Goal: Information Seeking & Learning: Learn about a topic

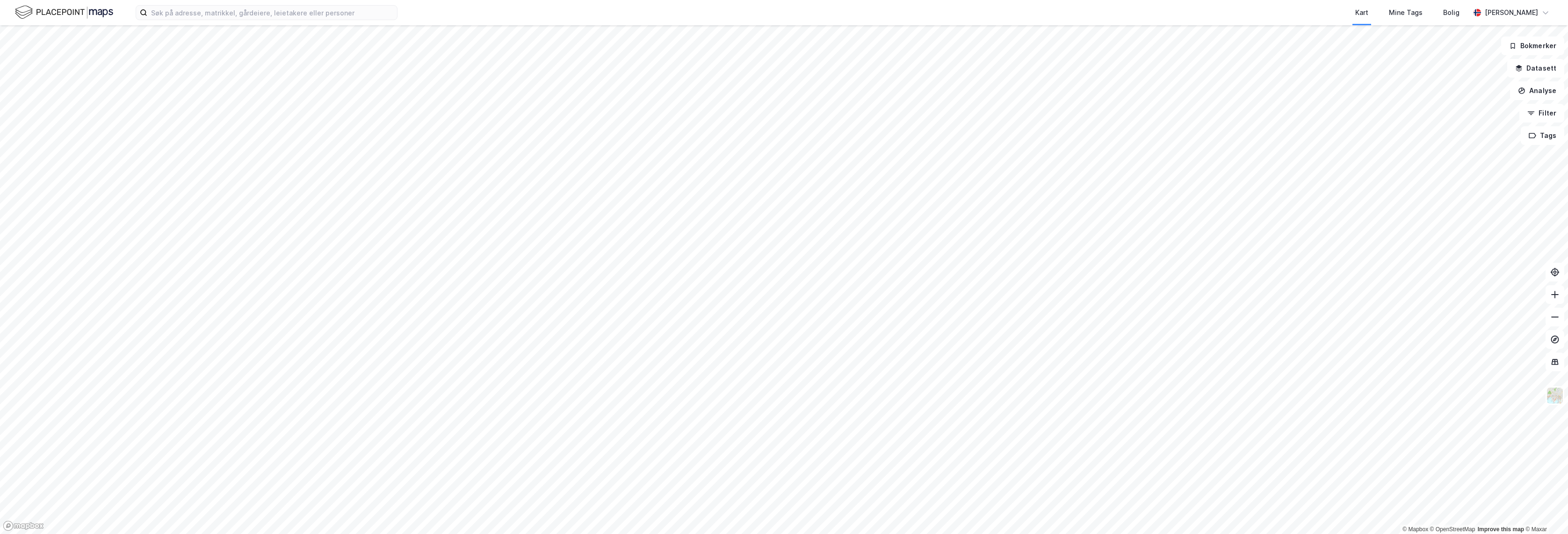
click at [296, 3] on div "Kart Mine Tags Bolig Alexander Christiansen" at bounding box center [784, 12] width 1568 height 25
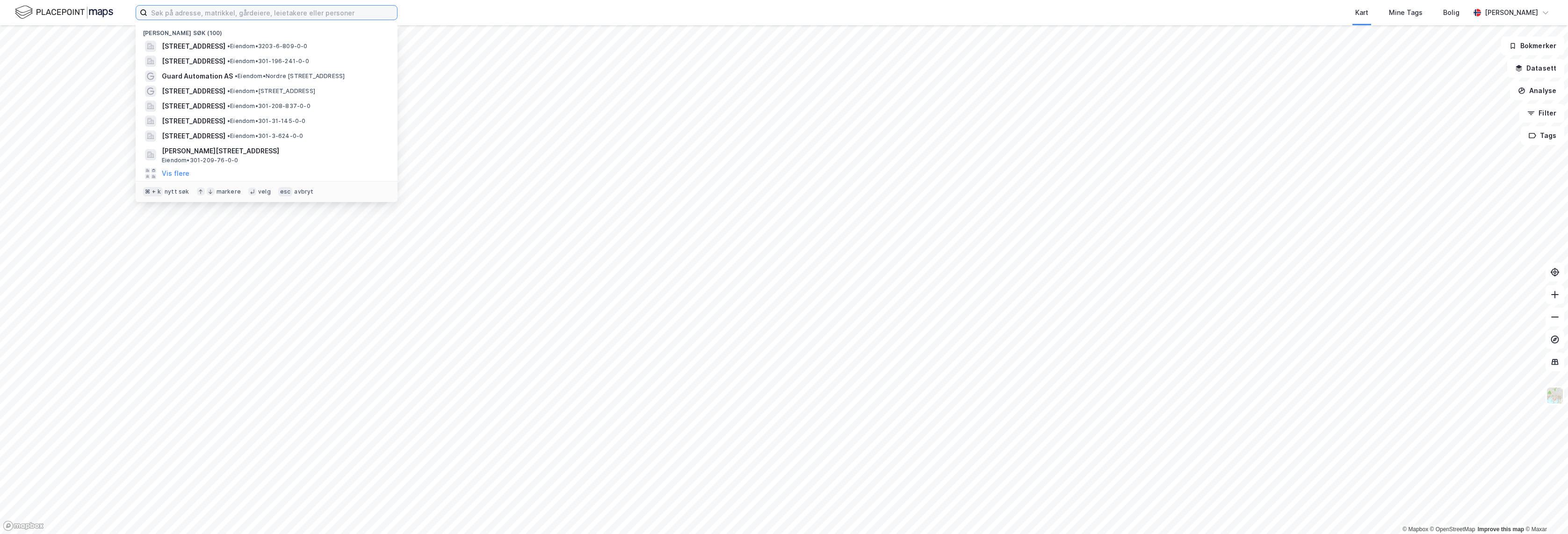
click at [297, 10] on input at bounding box center [272, 12] width 249 height 14
paste input "stanseveien 27"
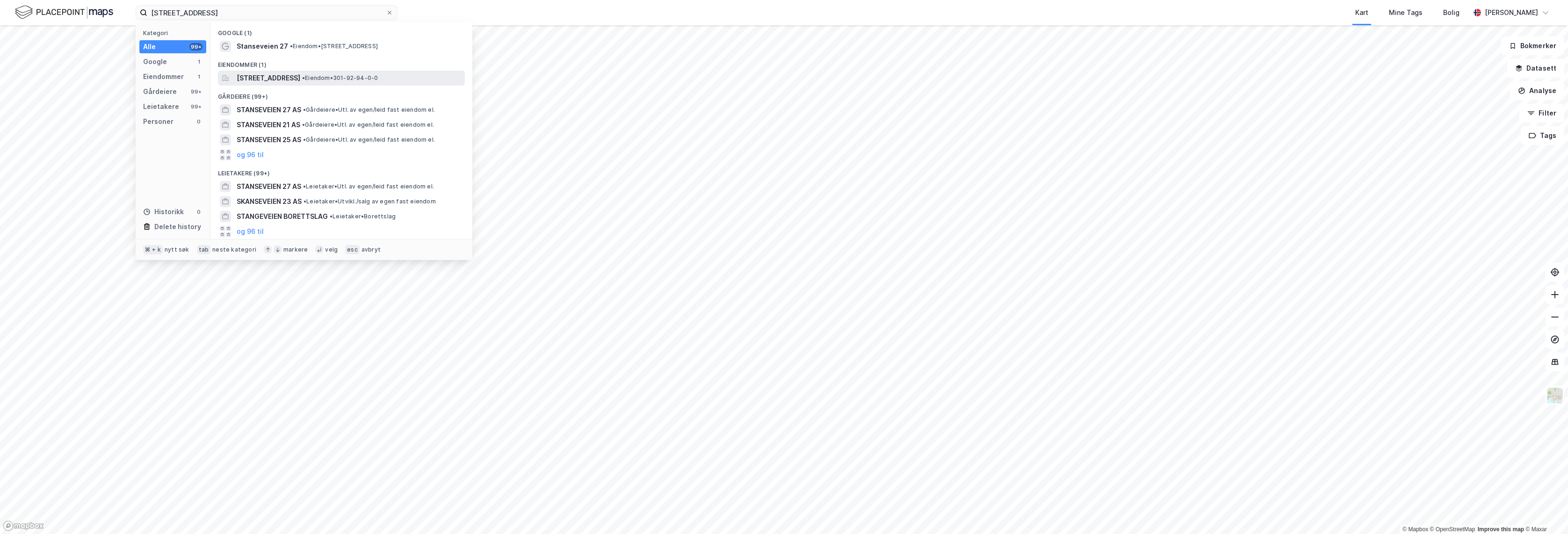
click at [305, 77] on span "•" at bounding box center [303, 78] width 3 height 7
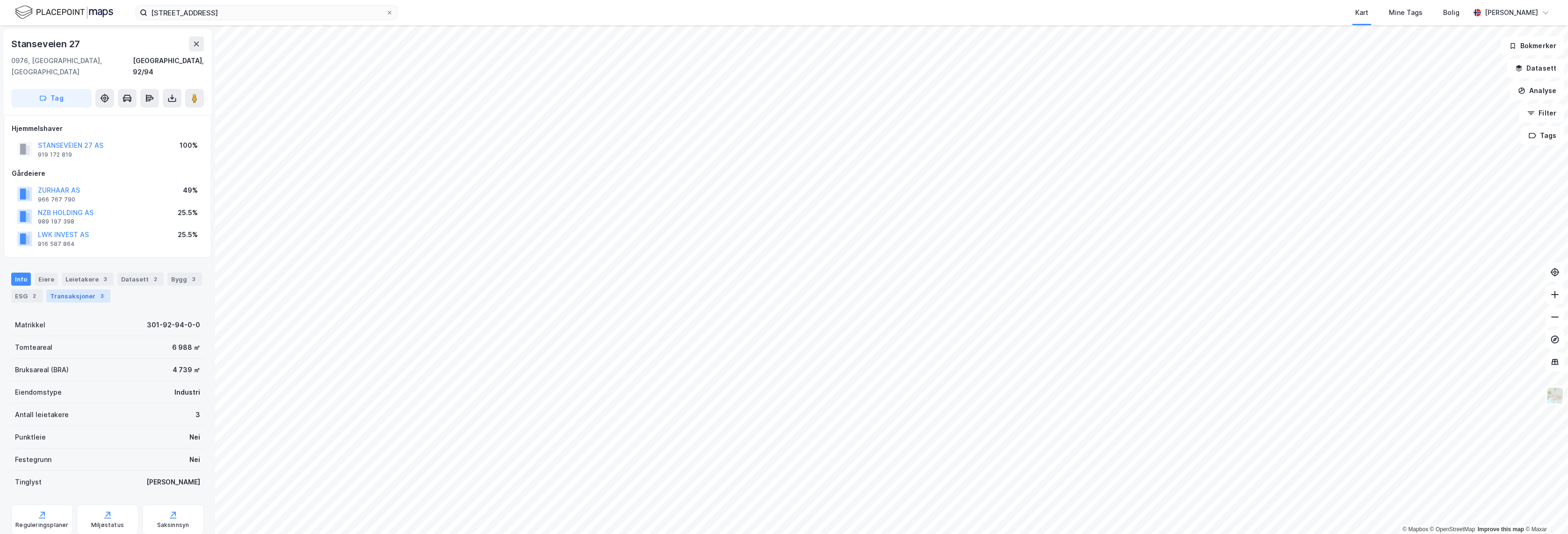
click at [77, 290] on div "Transaksjoner 3" at bounding box center [78, 296] width 64 height 13
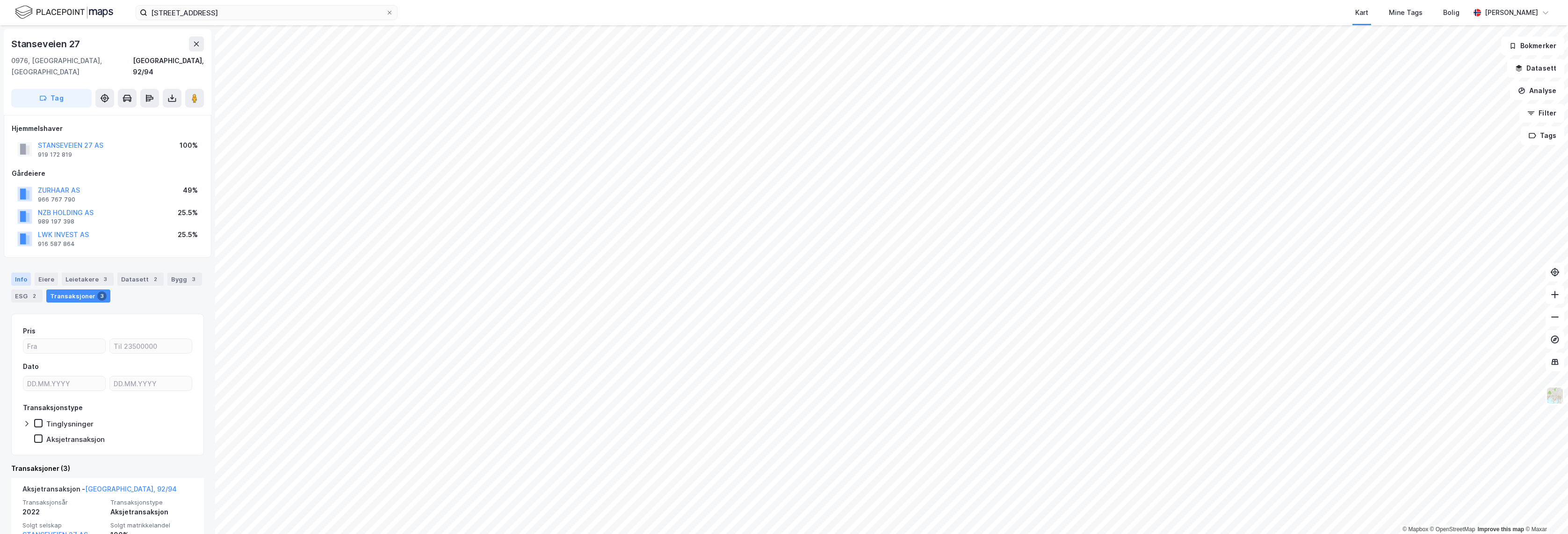
click at [13, 273] on div "Info" at bounding box center [21, 279] width 20 height 13
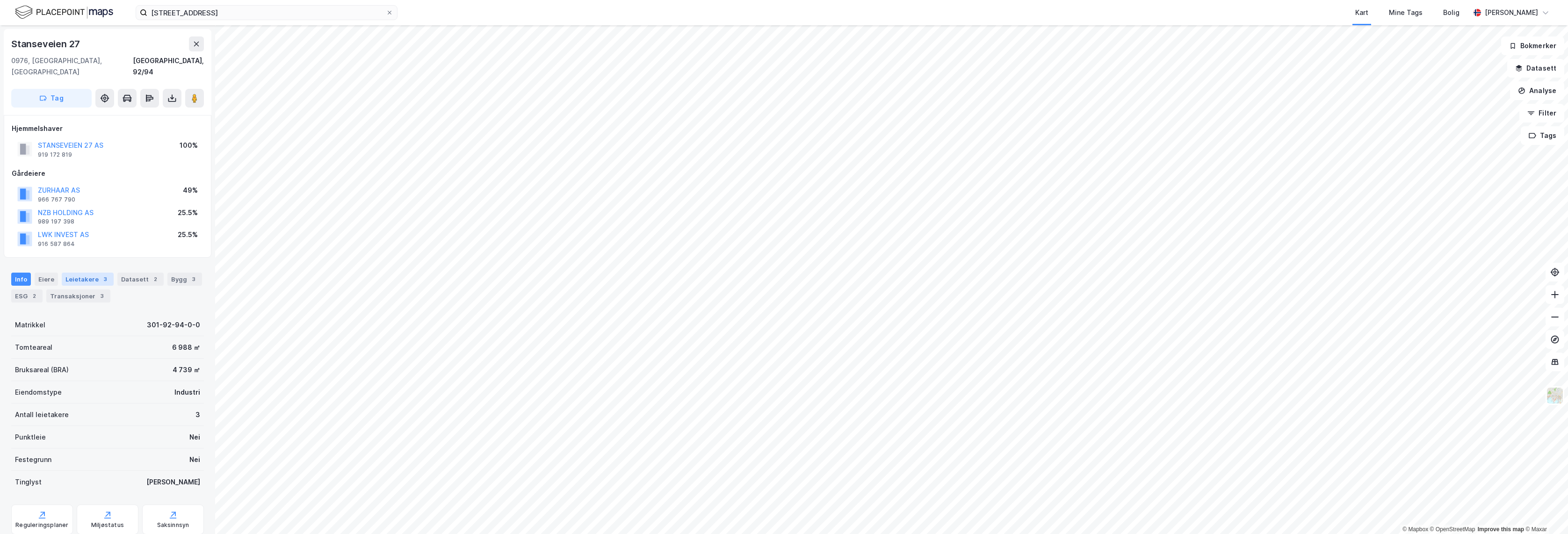
click at [87, 273] on div "Leietakere 3" at bounding box center [88, 279] width 51 height 13
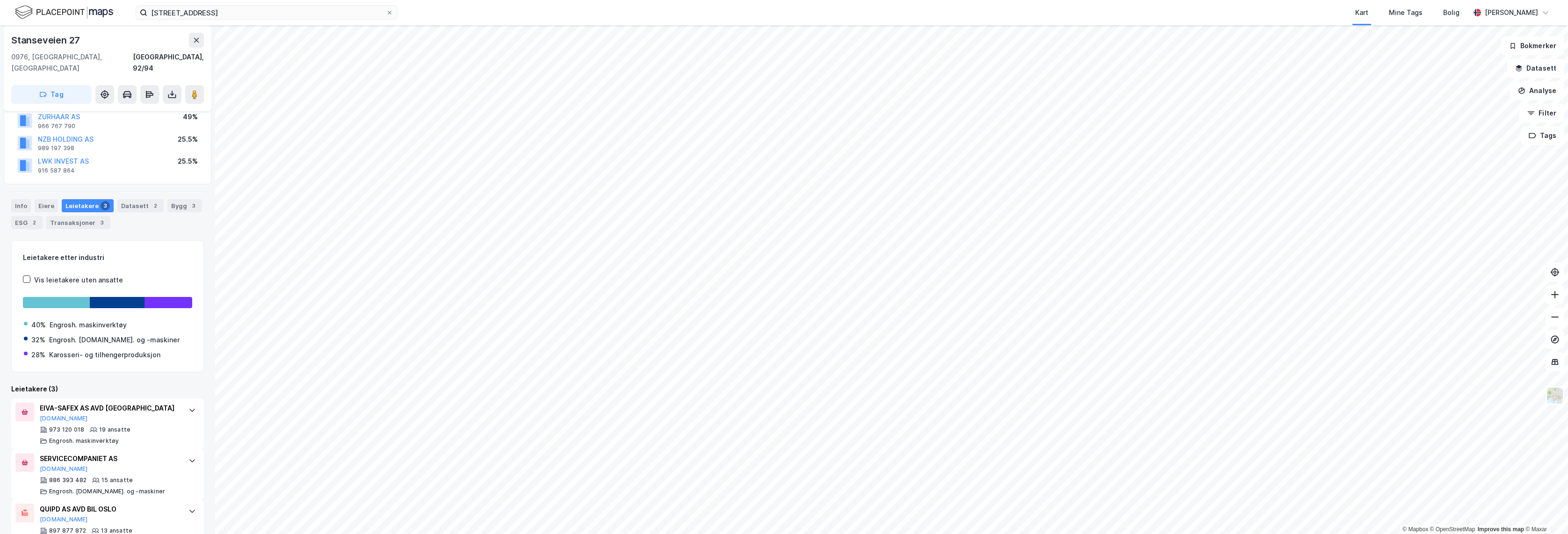
scroll to position [90, 0]
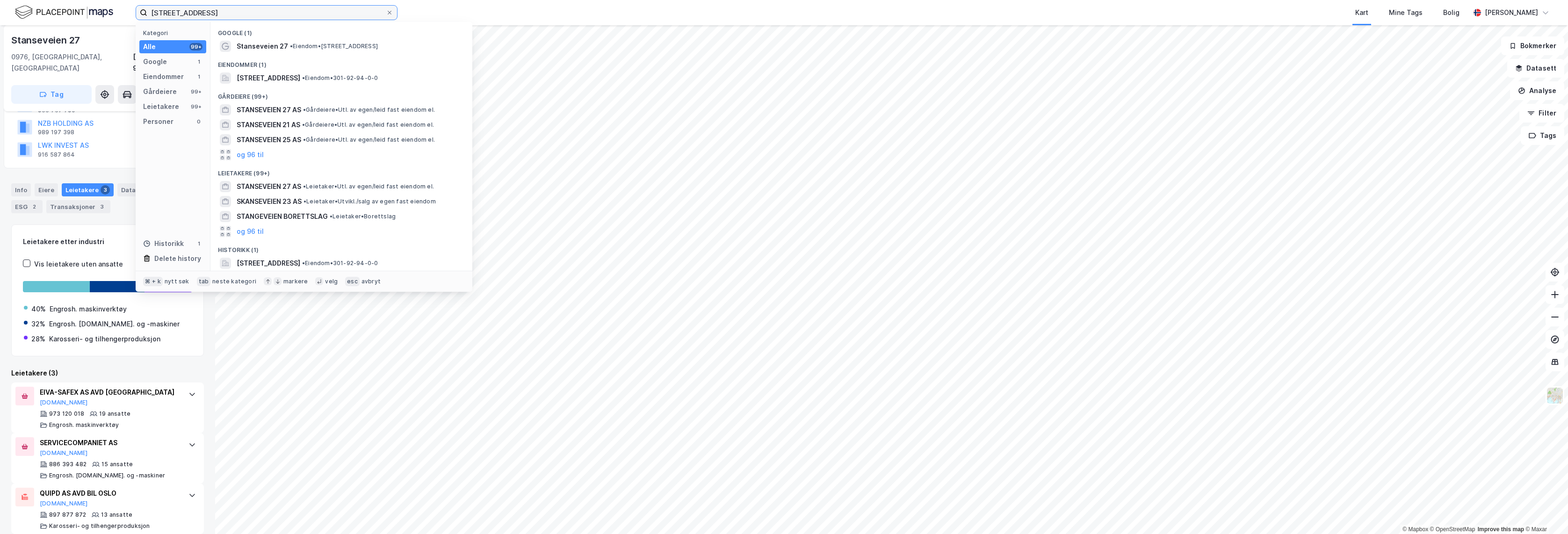
drag, startPoint x: 234, startPoint y: 17, endPoint x: 36, endPoint y: 20, distance: 198.0
click at [67, 18] on div "stanseveien 27 Kategori Alle 99+ Google 1 Eiendommer 1 Gårdeiere 99+ Leietakere…" at bounding box center [784, 12] width 1568 height 25
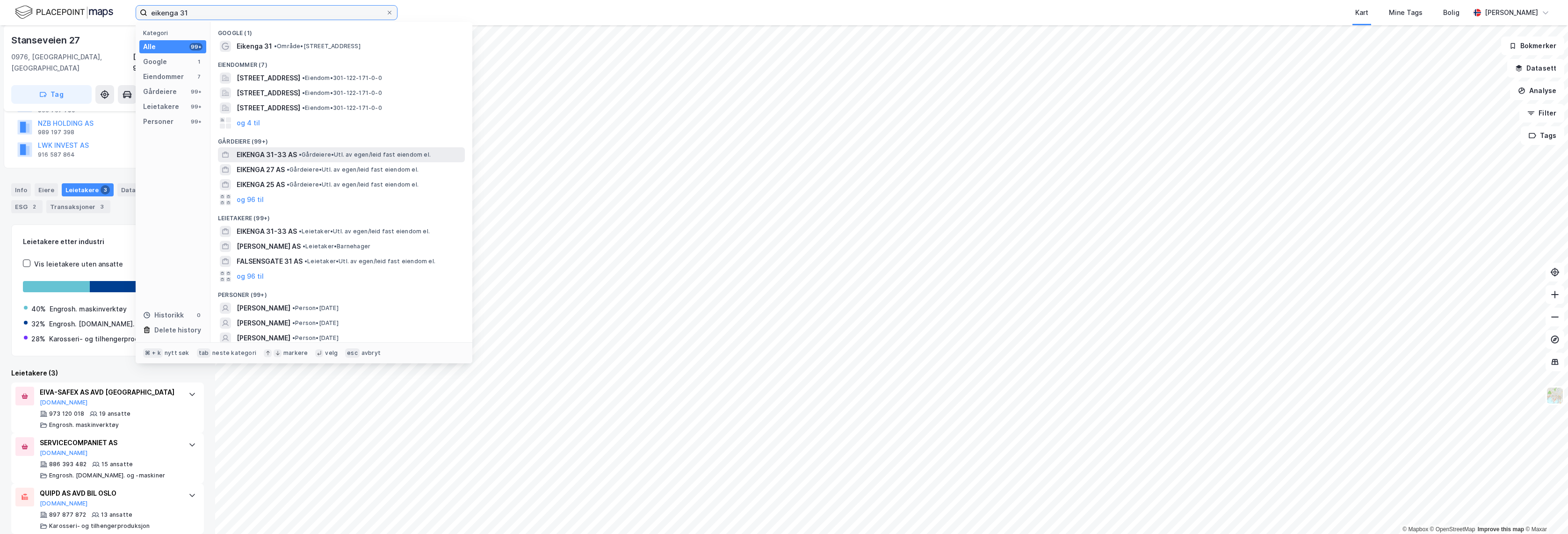
type input "eikenga 31"
click at [364, 156] on span "• Gårdeiere • Utl. av egen/leid fast eiendom el." at bounding box center [364, 155] width 131 height 7
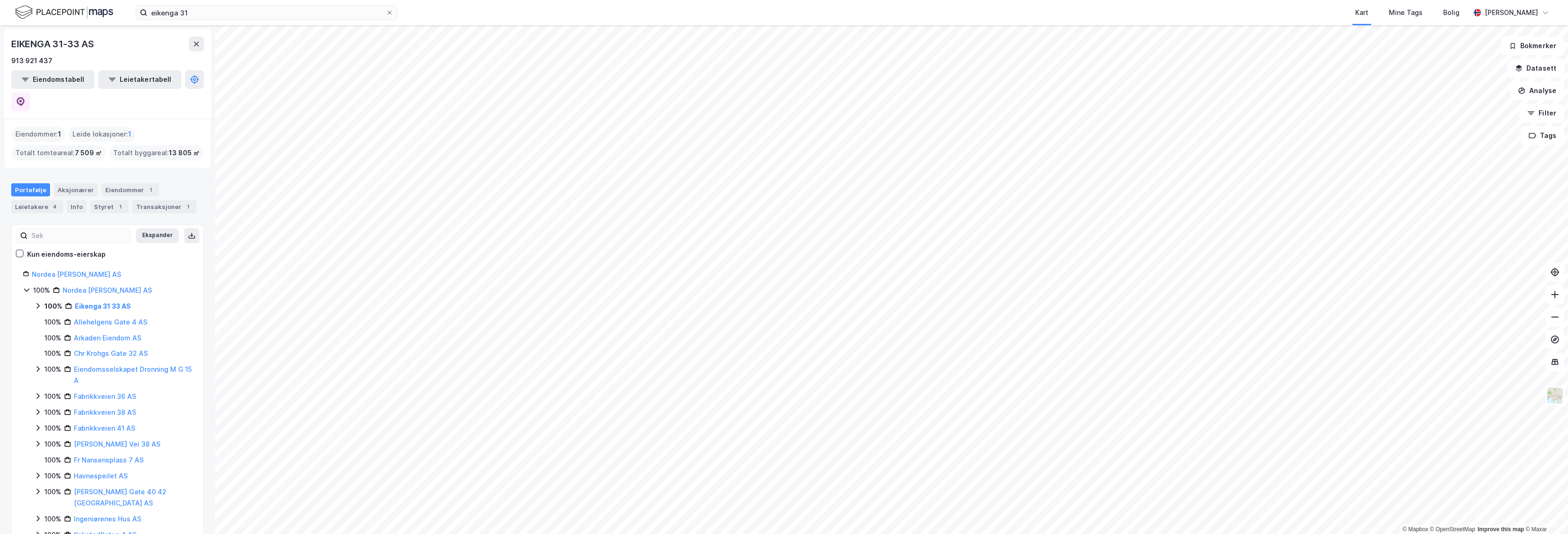
click at [23, 286] on icon at bounding box center [27, 290] width 7 height 7
click at [58, 200] on div "Leietakere 4" at bounding box center [37, 206] width 51 height 13
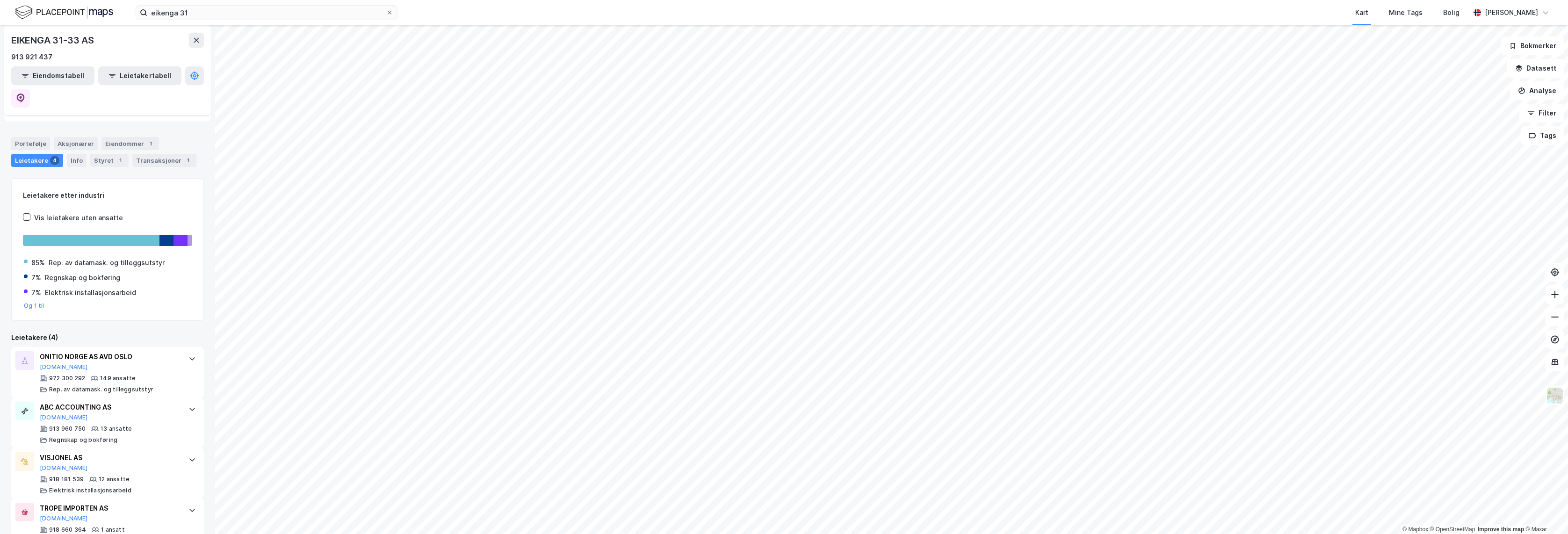
scroll to position [50, 0]
click at [36, 133] on div "Portefølje" at bounding box center [31, 139] width 39 height 13
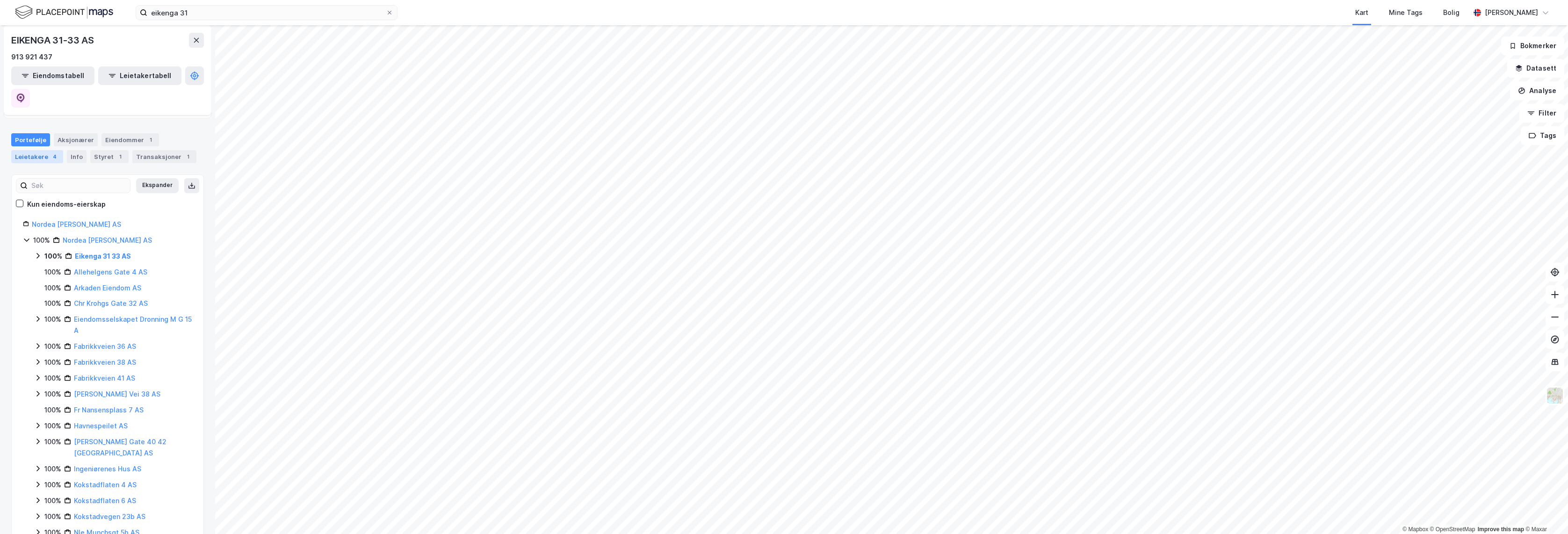
click at [50, 152] on div "4" at bounding box center [54, 156] width 10 height 10
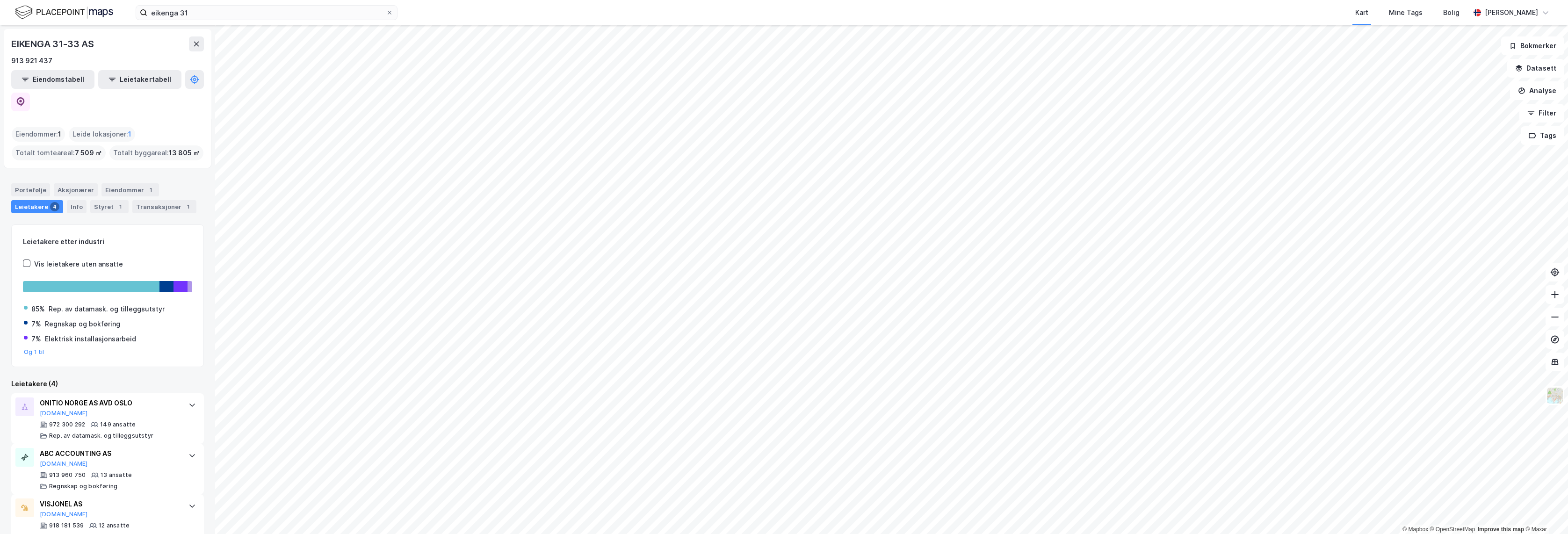
click at [80, 200] on div "Info" at bounding box center [76, 206] width 20 height 13
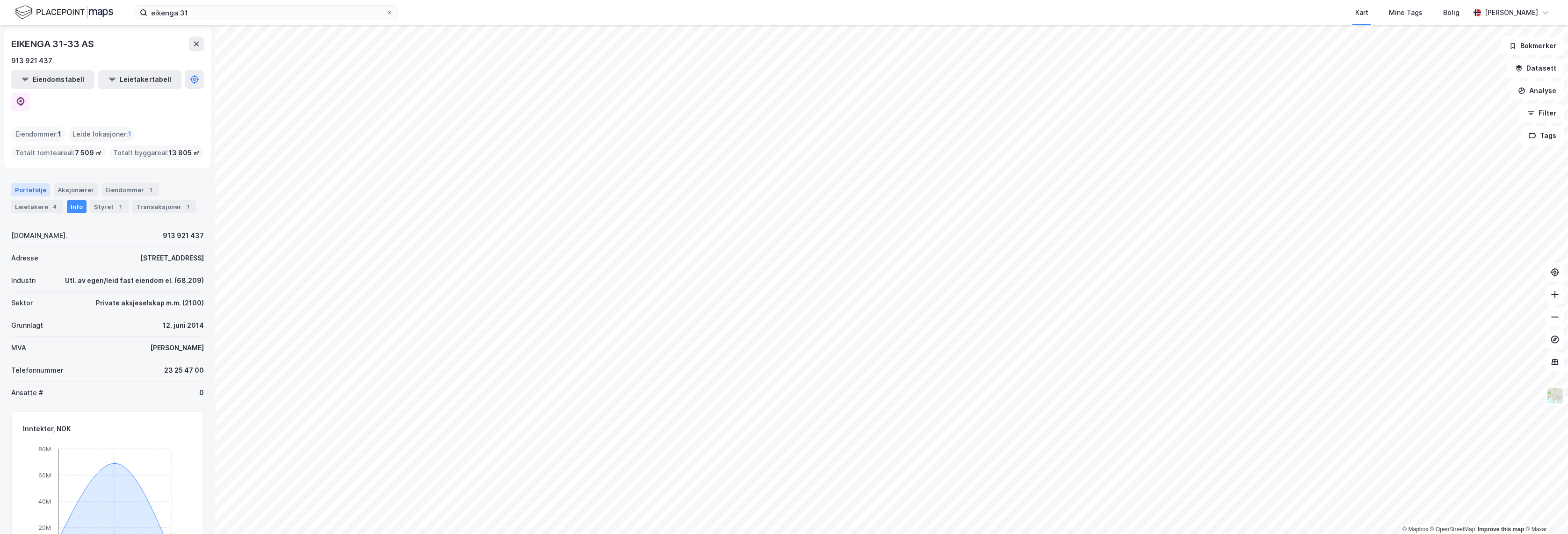
click at [33, 183] on div "Portefølje" at bounding box center [31, 189] width 39 height 13
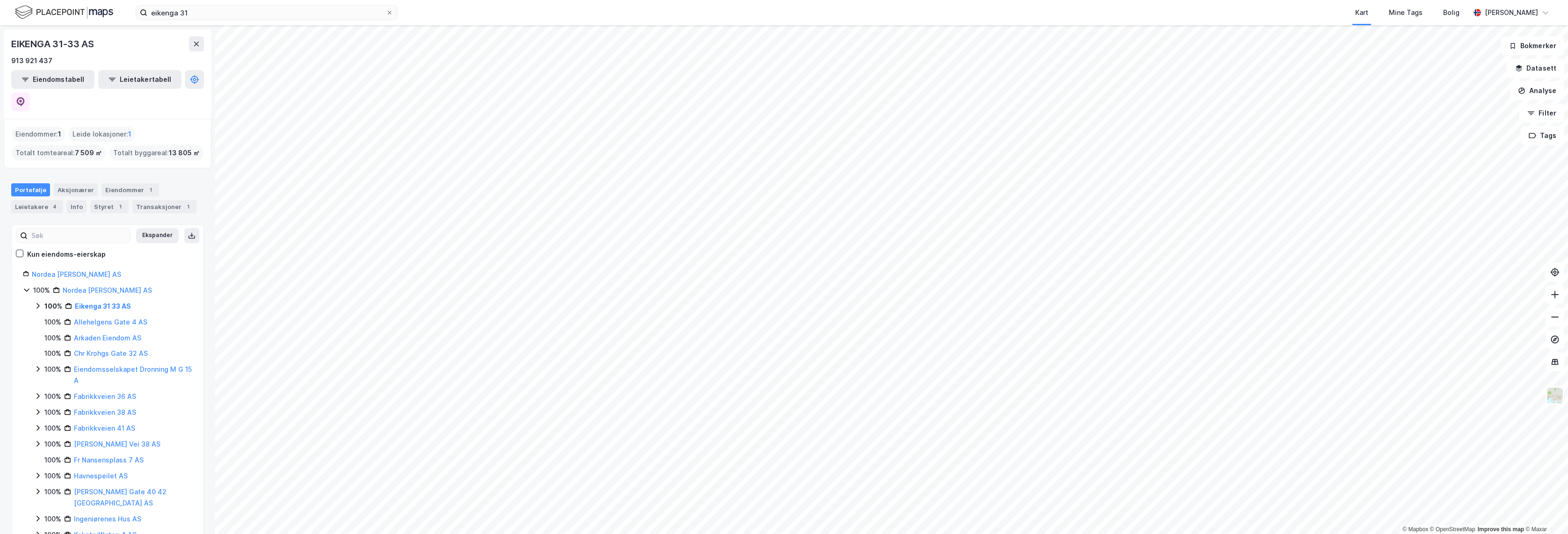
click at [28, 289] on icon at bounding box center [27, 291] width 5 height 4
click at [101, 200] on div "Styret 1" at bounding box center [109, 206] width 38 height 13
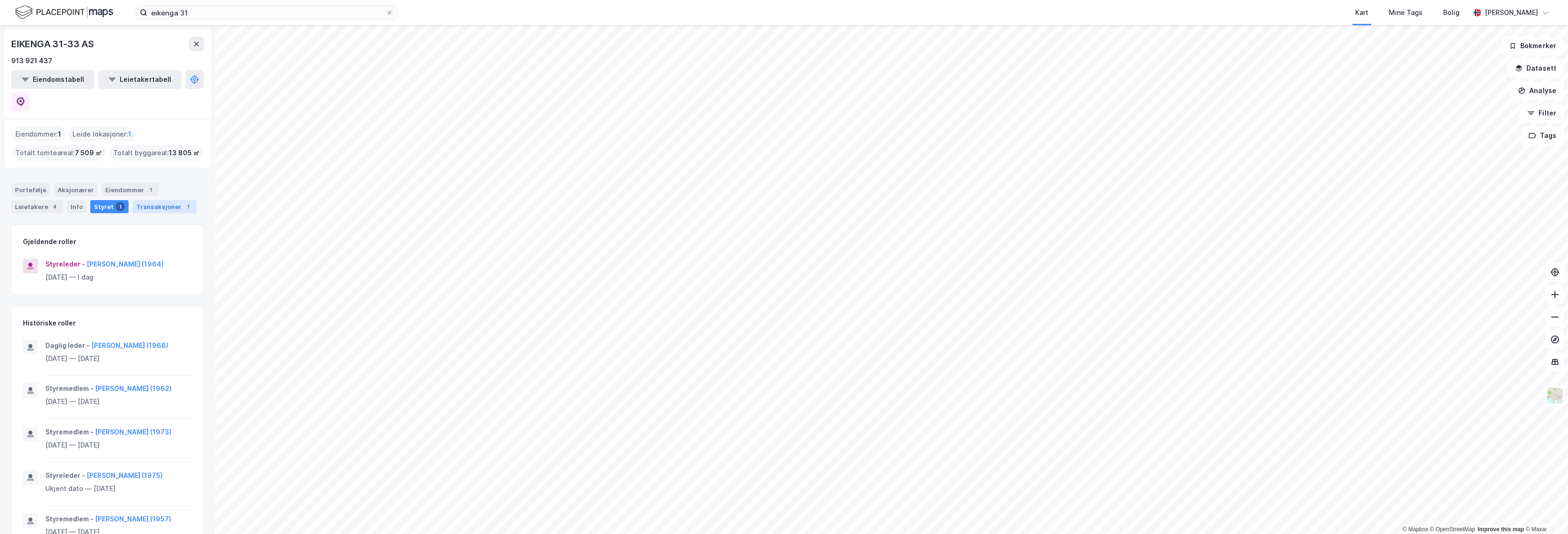
click at [154, 200] on div "Transaksjoner 1" at bounding box center [164, 206] width 64 height 13
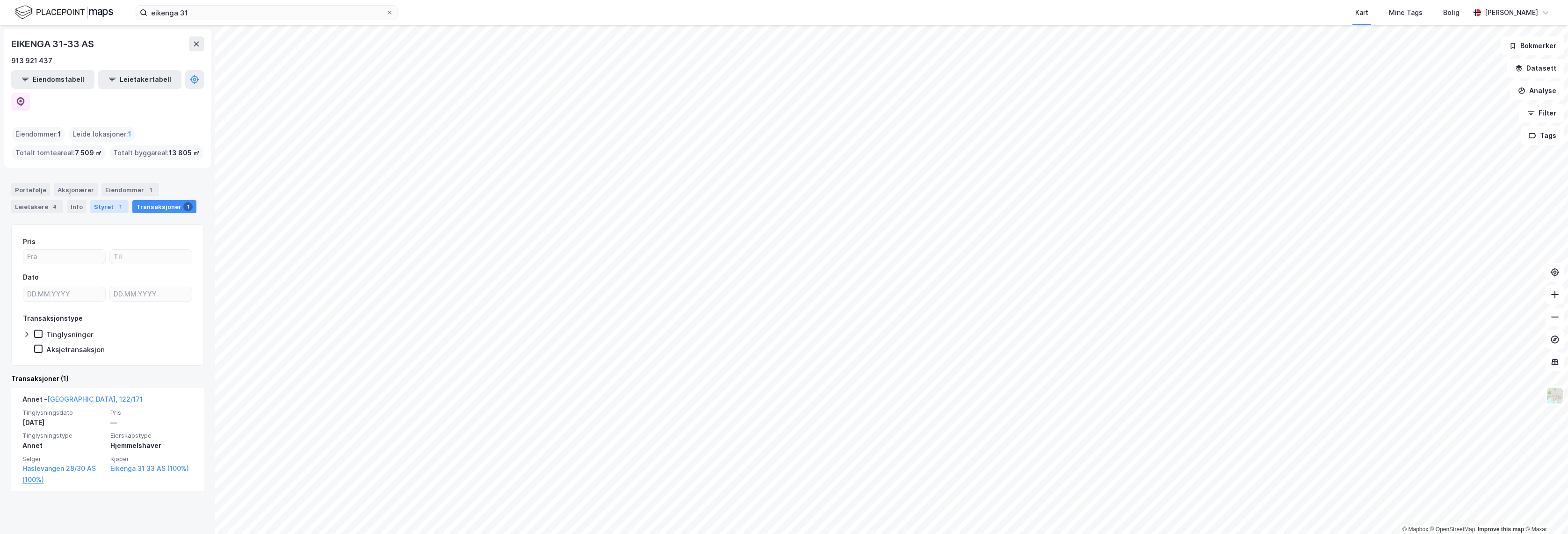
click at [115, 202] on div "1" at bounding box center [120, 206] width 10 height 10
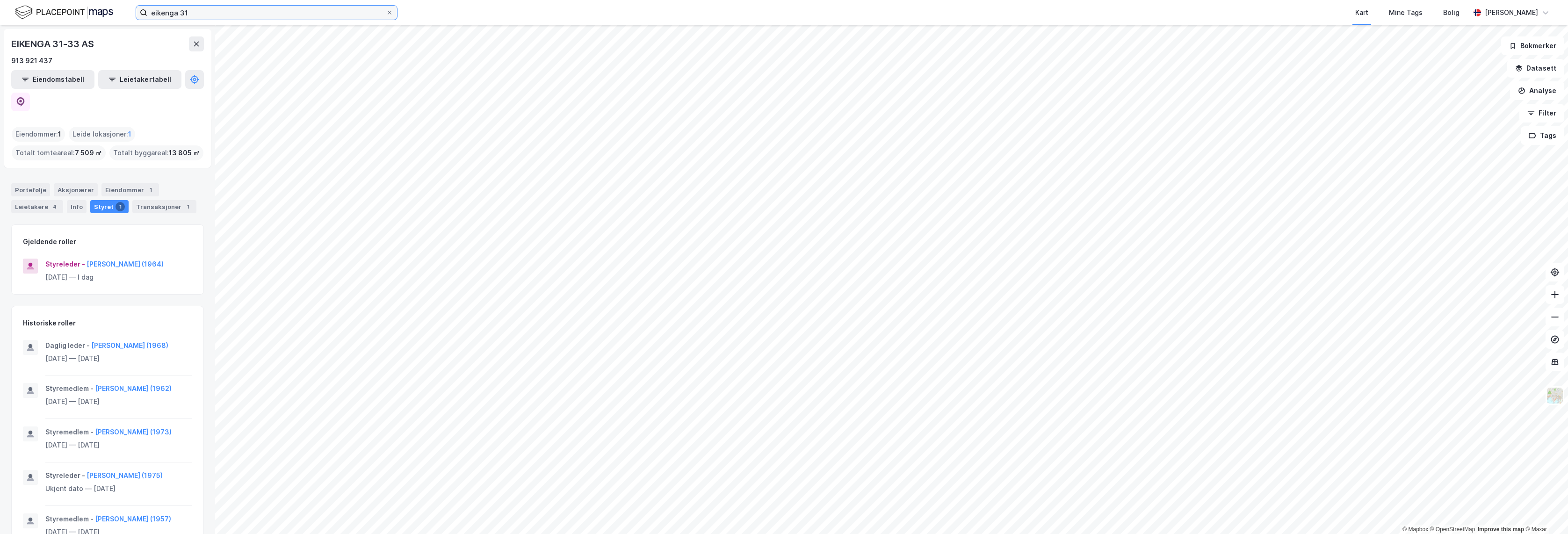
drag, startPoint x: 203, startPoint y: 12, endPoint x: 76, endPoint y: 12, distance: 127.0
click at [78, 13] on div "eikenga 31 Kart Mine Tags Bolig Alexander Christiansen" at bounding box center [784, 12] width 1568 height 25
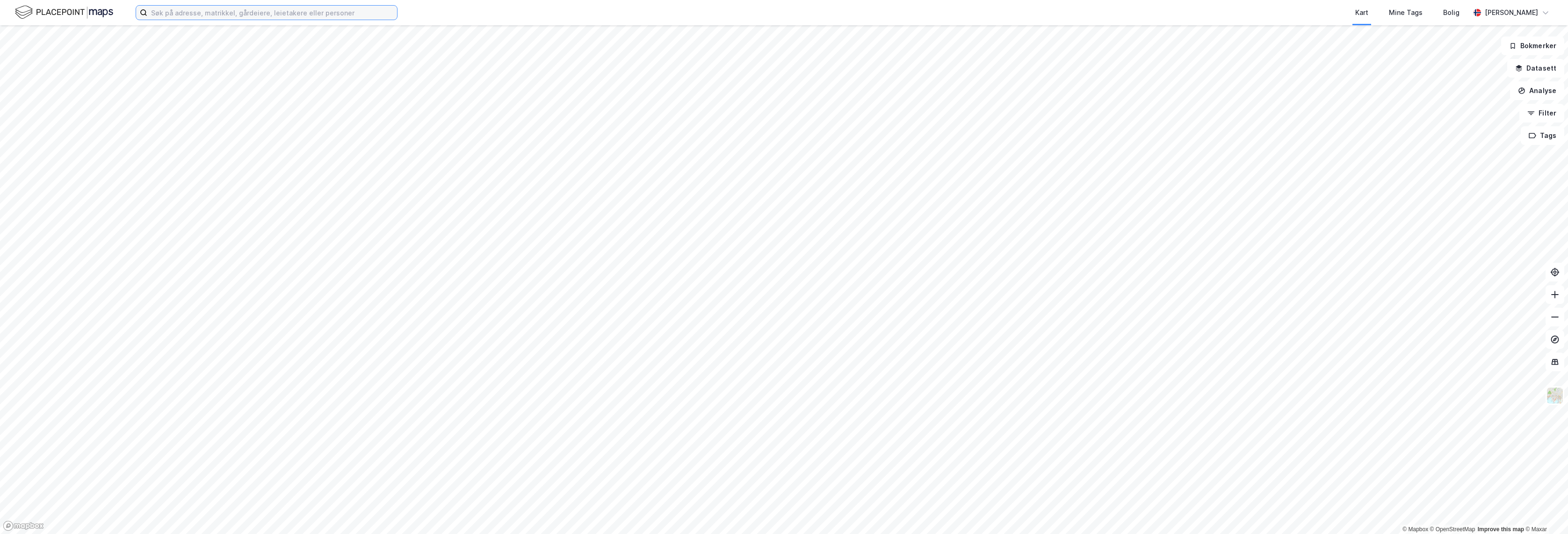
click at [311, 15] on input at bounding box center [272, 12] width 249 height 14
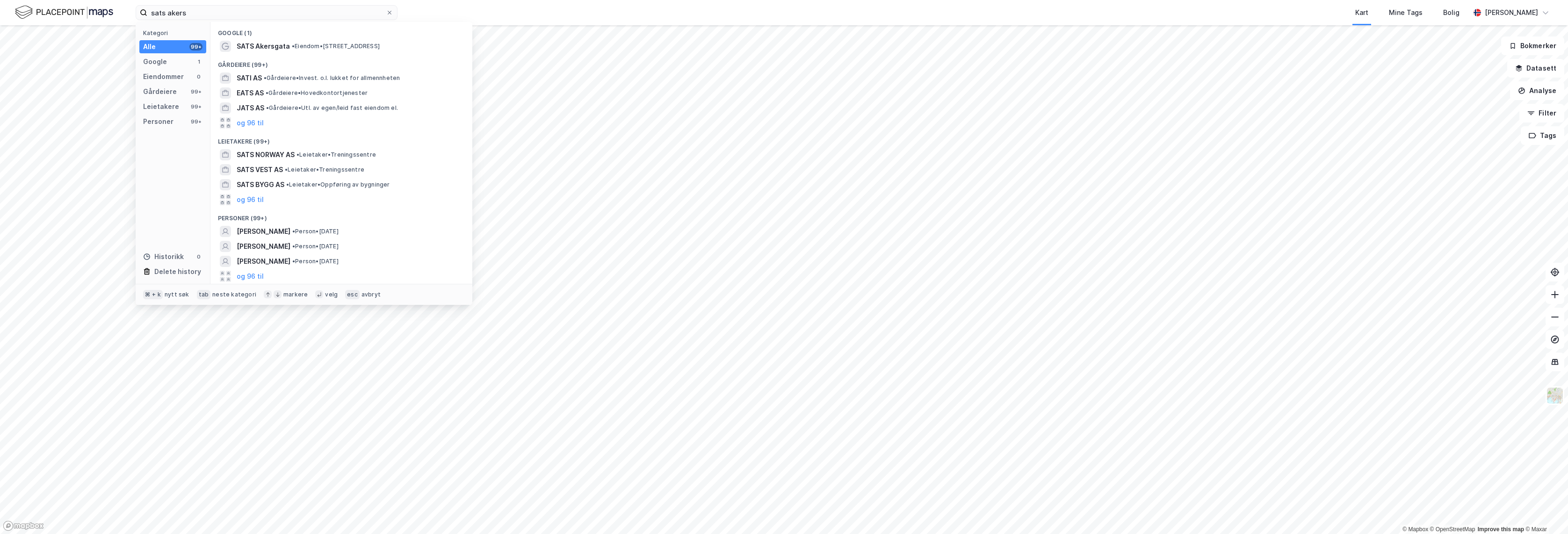
click at [342, 54] on div "Gårdeiere (99+)" at bounding box center [341, 62] width 262 height 17
click at [342, 49] on span "• Eiendom • [STREET_ADDRESS]" at bounding box center [336, 46] width 88 height 7
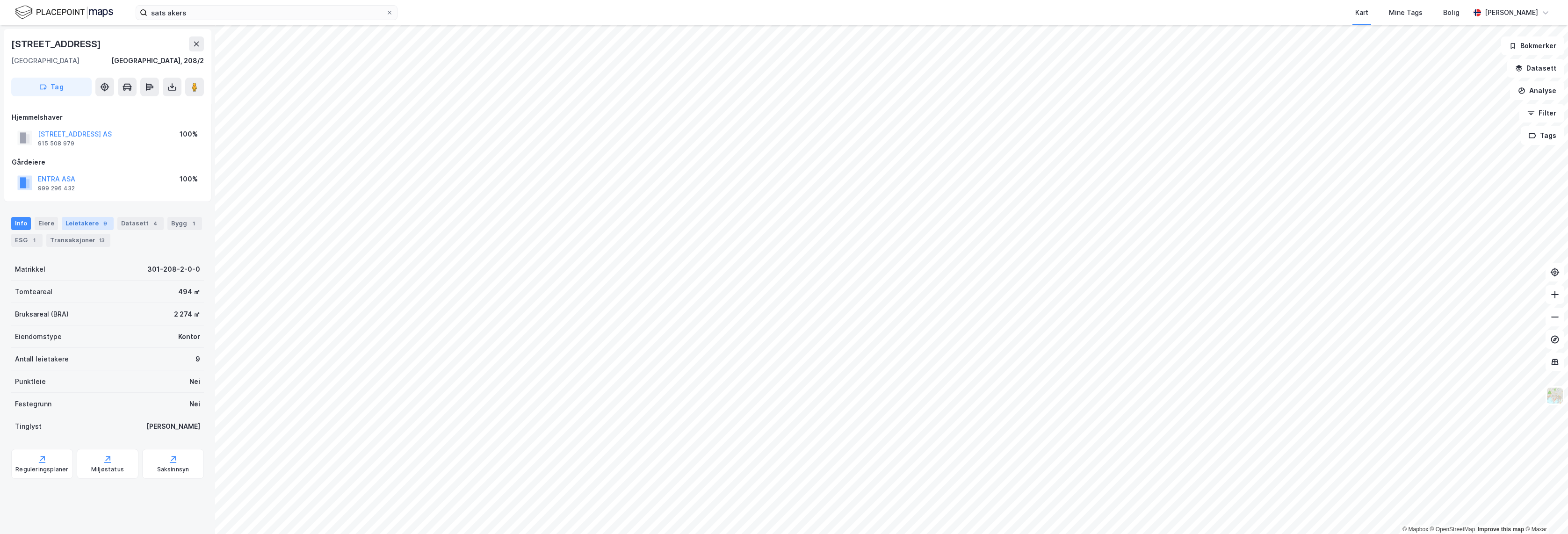
click at [92, 219] on div "Leietakere 9" at bounding box center [88, 223] width 51 height 13
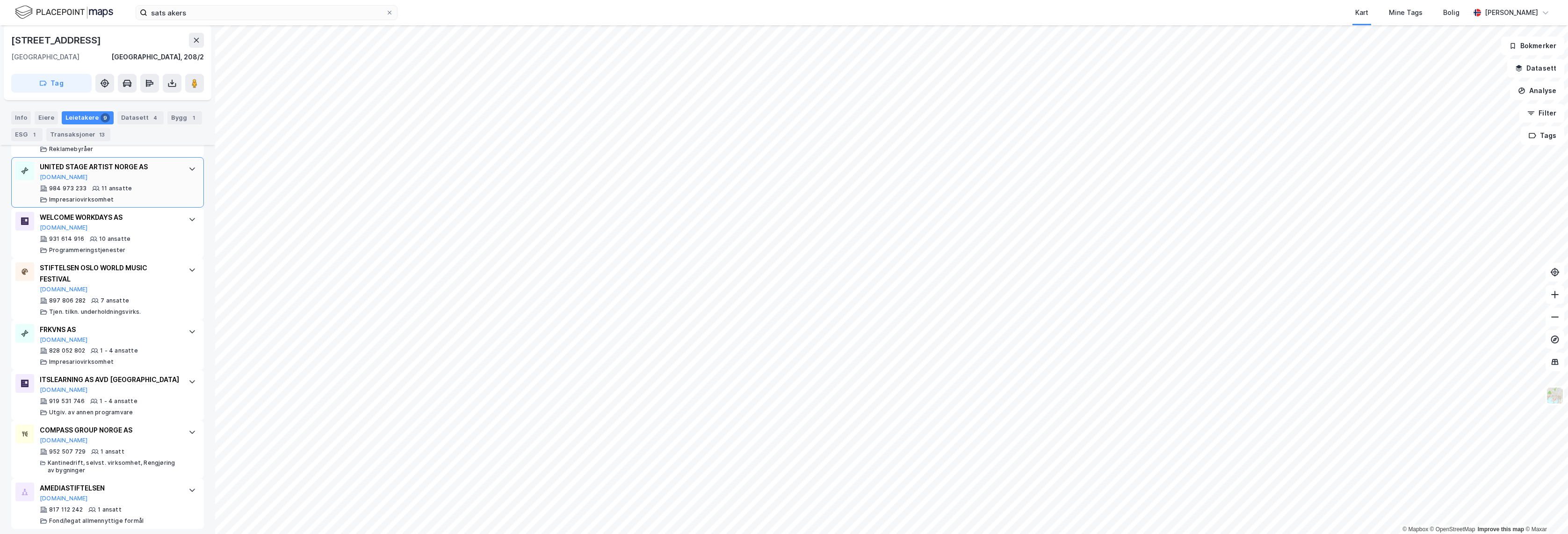
scroll to position [378, 0]
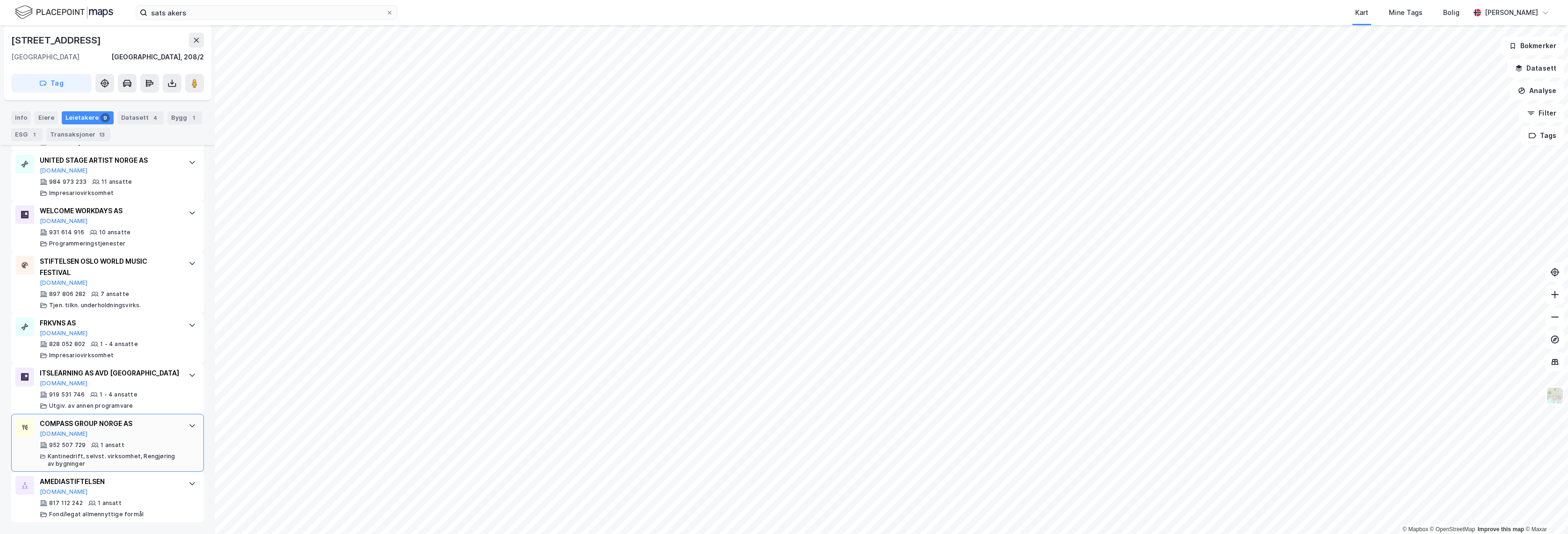
click at [170, 431] on div "COMPASS GROUP NORGE AS [DOMAIN_NAME]" at bounding box center [109, 428] width 139 height 20
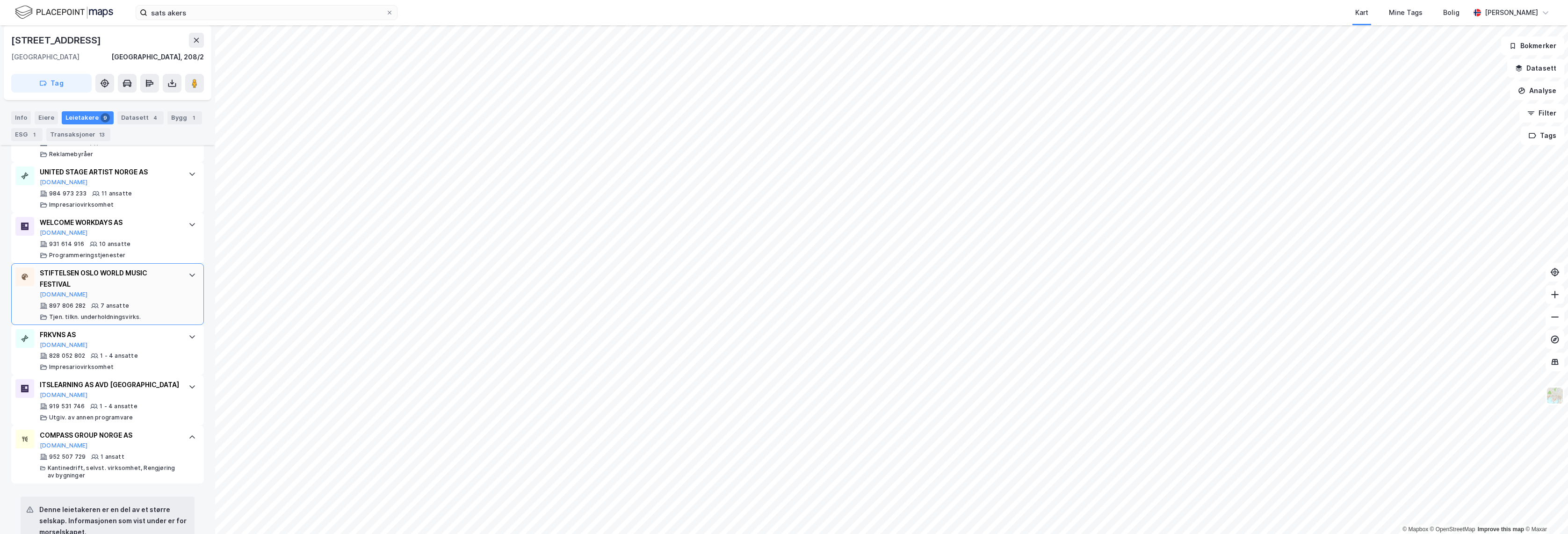
scroll to position [302, 0]
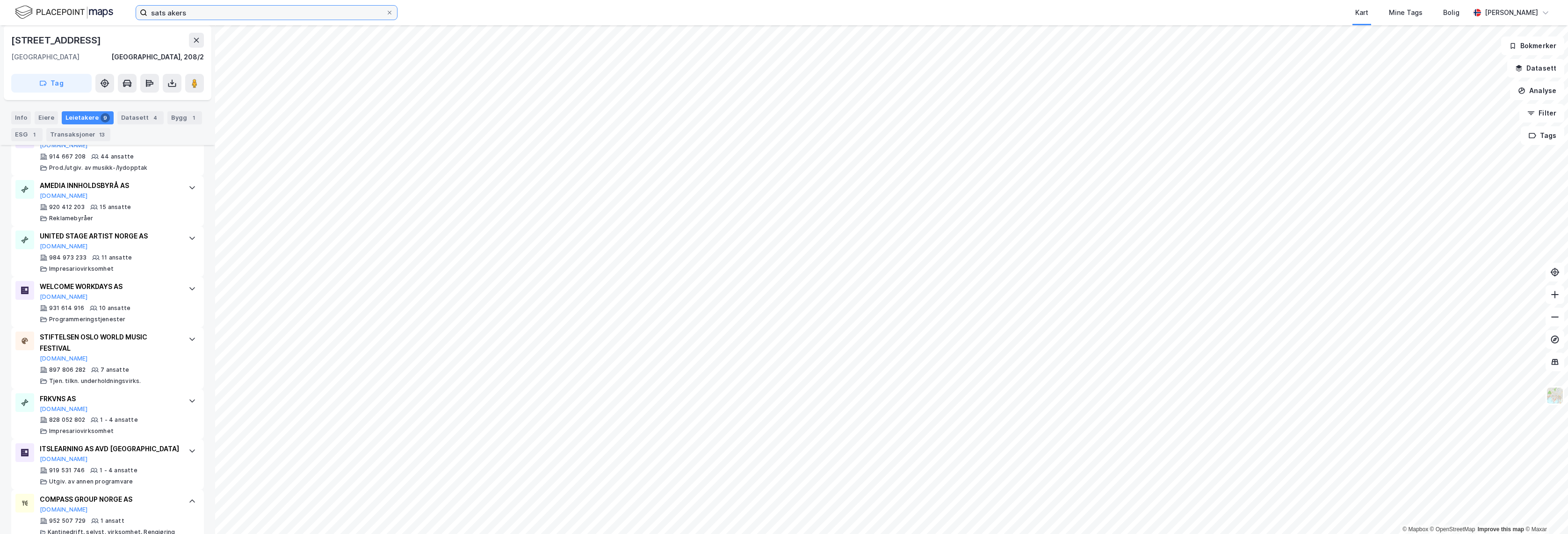
click at [324, 12] on input "sats akers" at bounding box center [266, 12] width 239 height 14
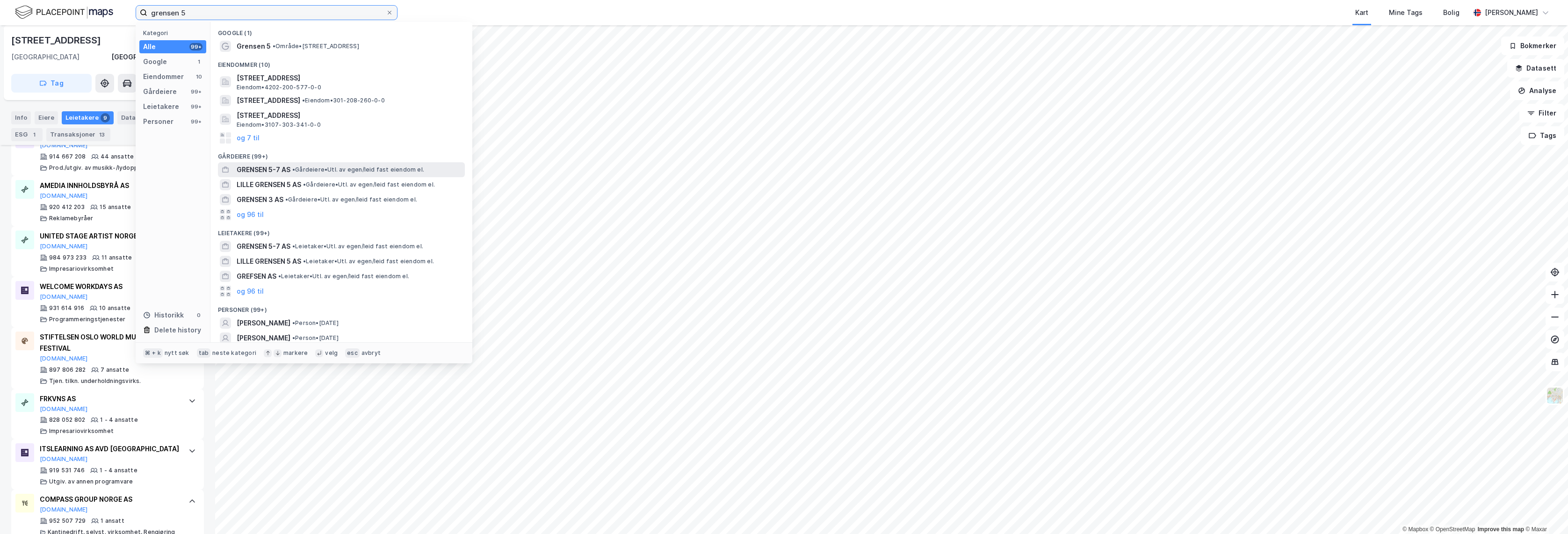
type input "grensen 5"
click at [348, 169] on span "• Gårdeiere • Utl. av egen/leid fast eiendom el." at bounding box center [358, 170] width 131 height 7
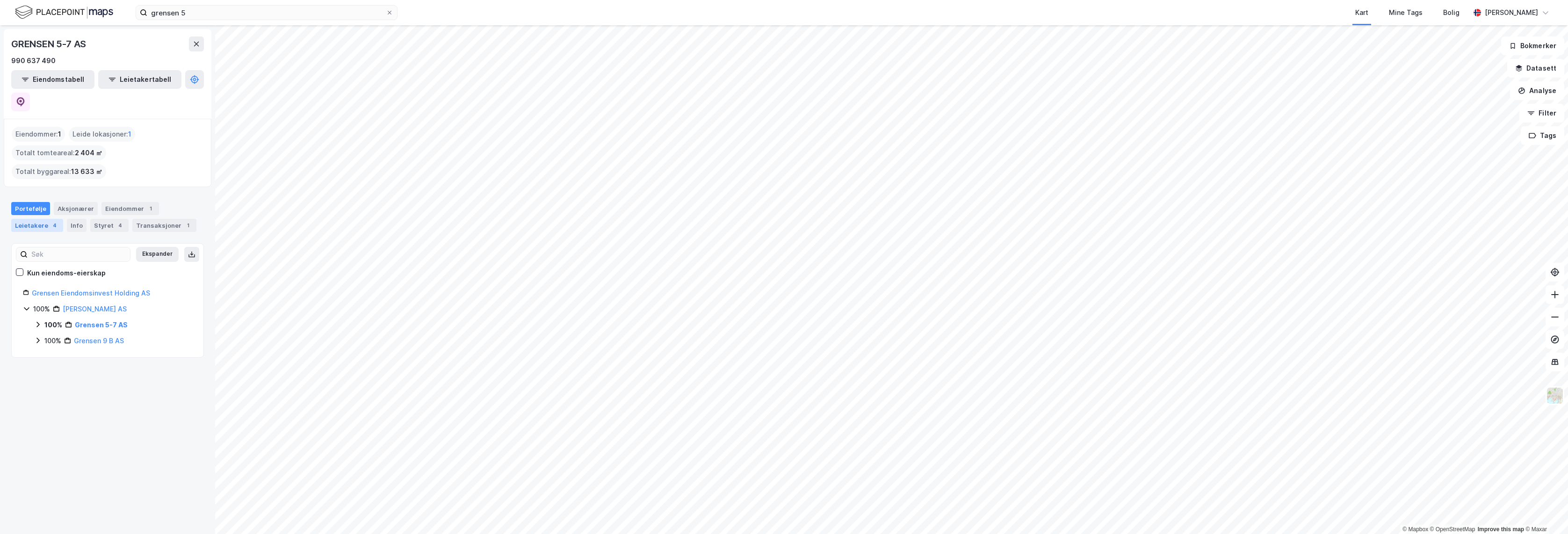
click at [44, 219] on div "Leietakere 4" at bounding box center [37, 225] width 51 height 13
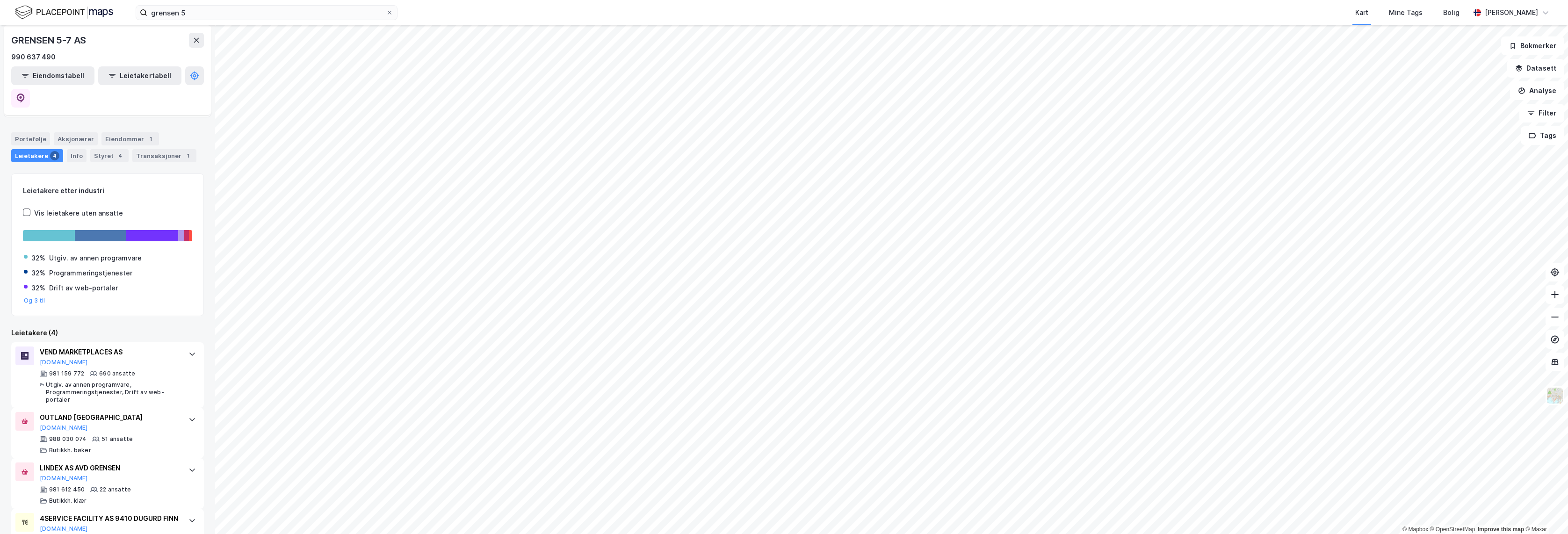
scroll to position [76, 0]
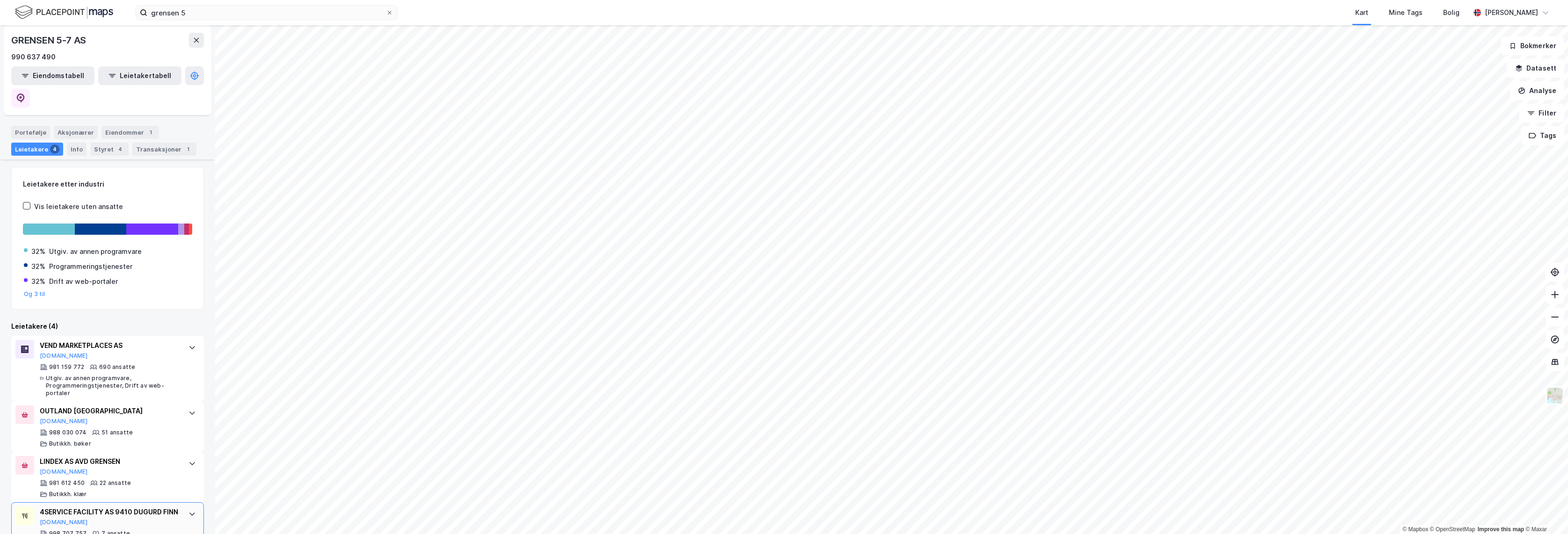
click at [185, 506] on div at bounding box center [192, 514] width 15 height 15
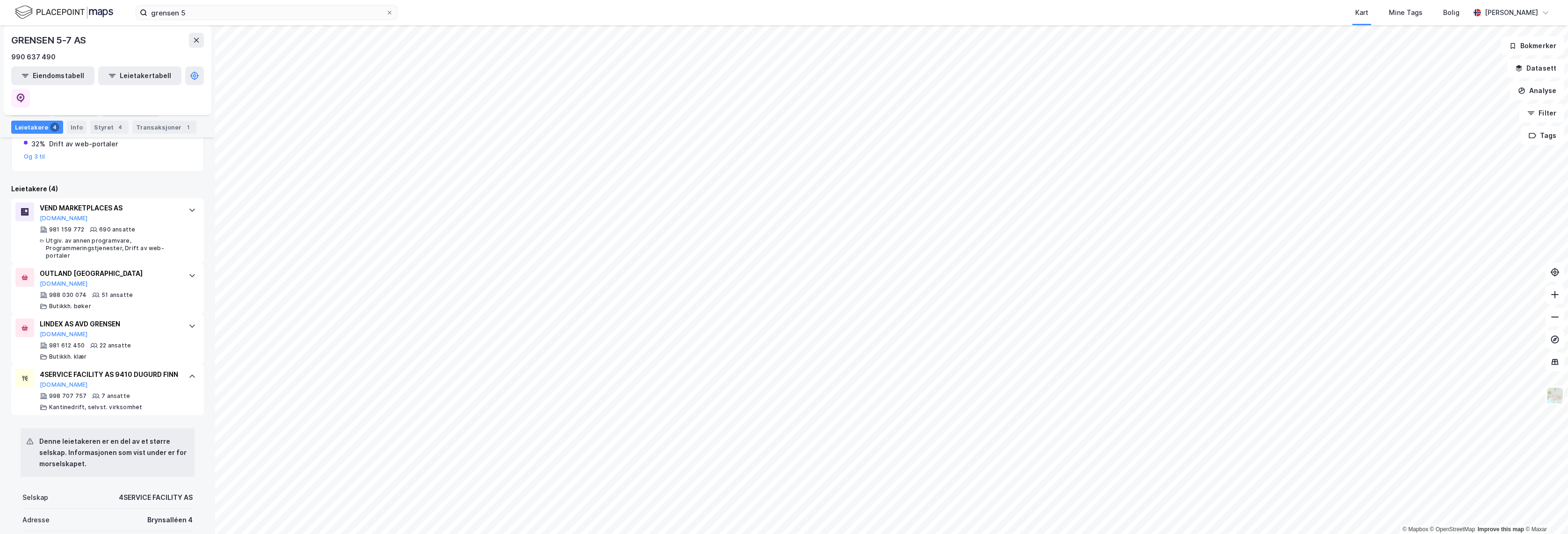
scroll to position [0, 0]
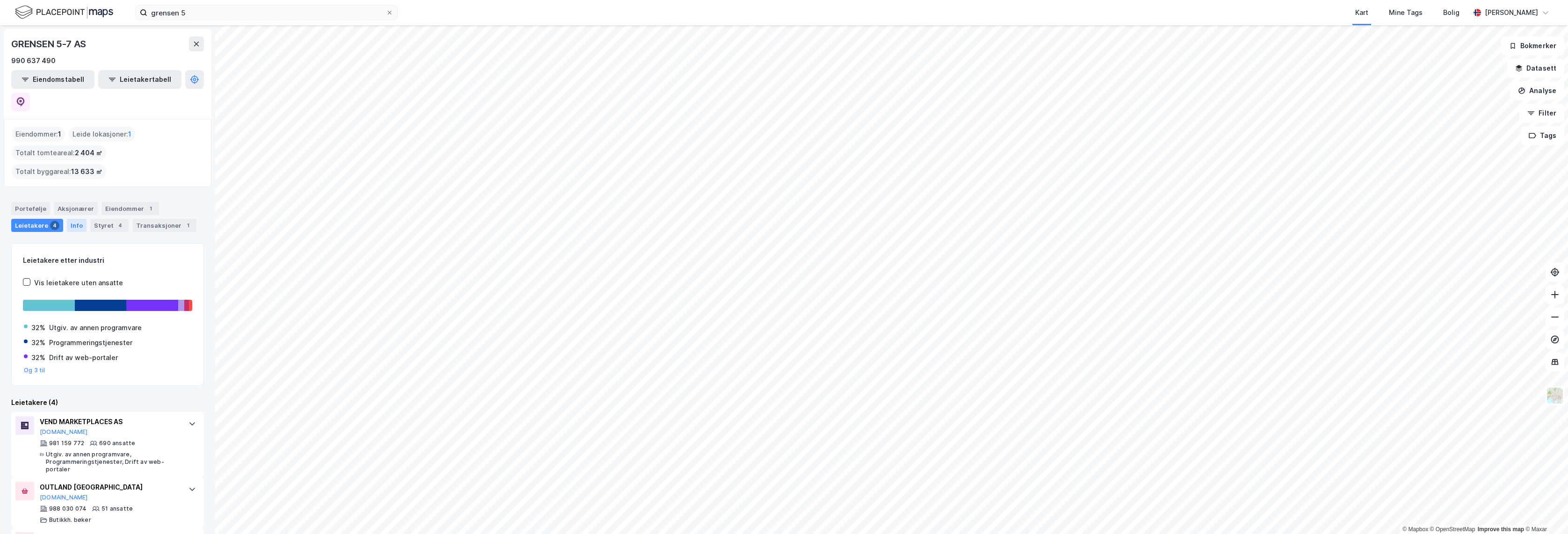
click at [78, 219] on div "Info" at bounding box center [76, 225] width 20 height 13
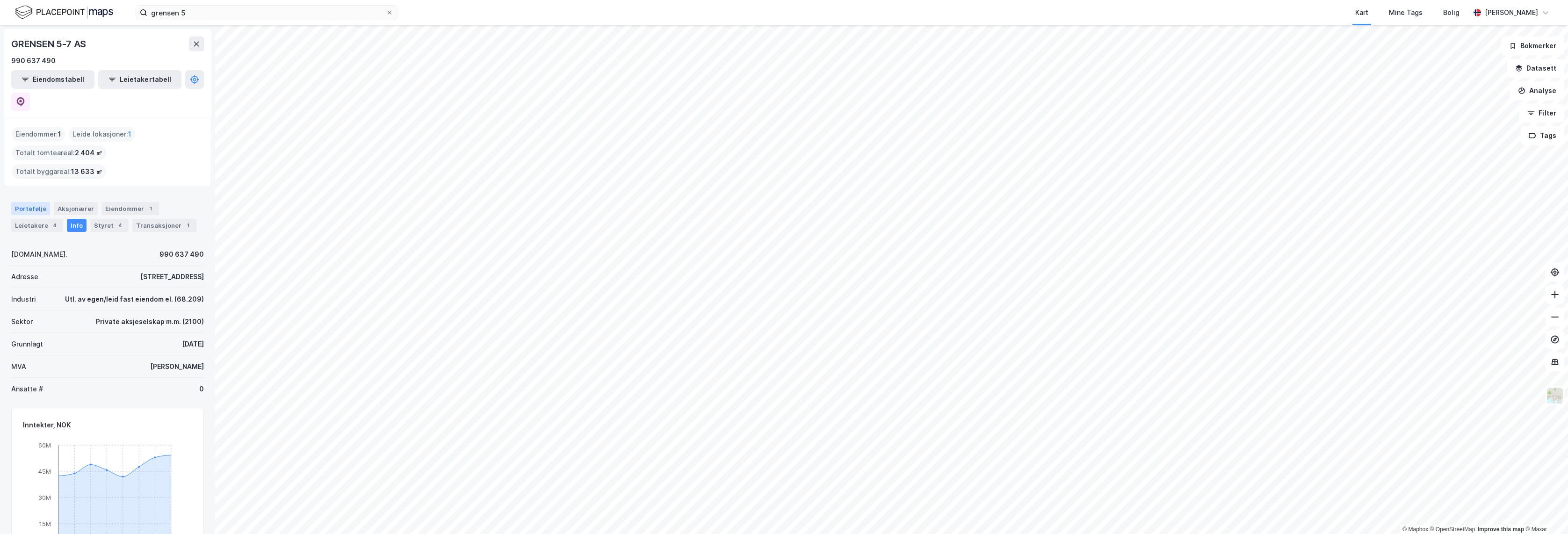
click at [30, 202] on div "Portefølje" at bounding box center [31, 208] width 39 height 13
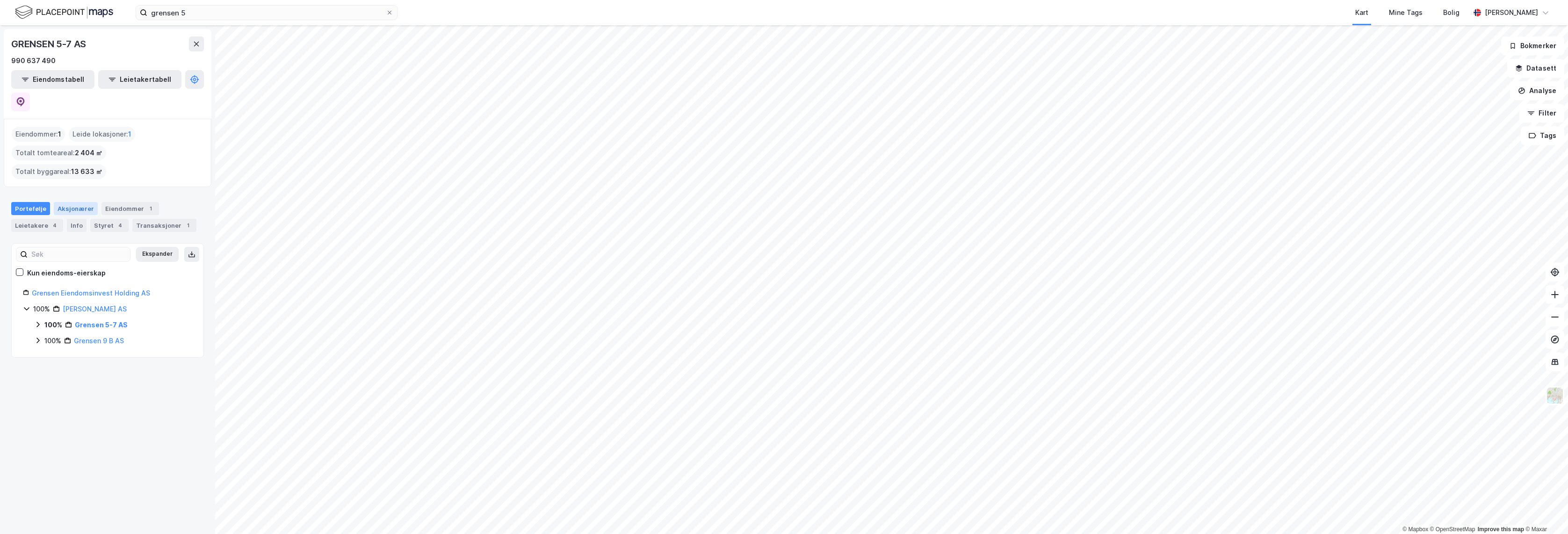
click at [65, 202] on div "Aksjonærer" at bounding box center [75, 208] width 44 height 13
click at [118, 221] on div "4" at bounding box center [120, 226] width 10 height 10
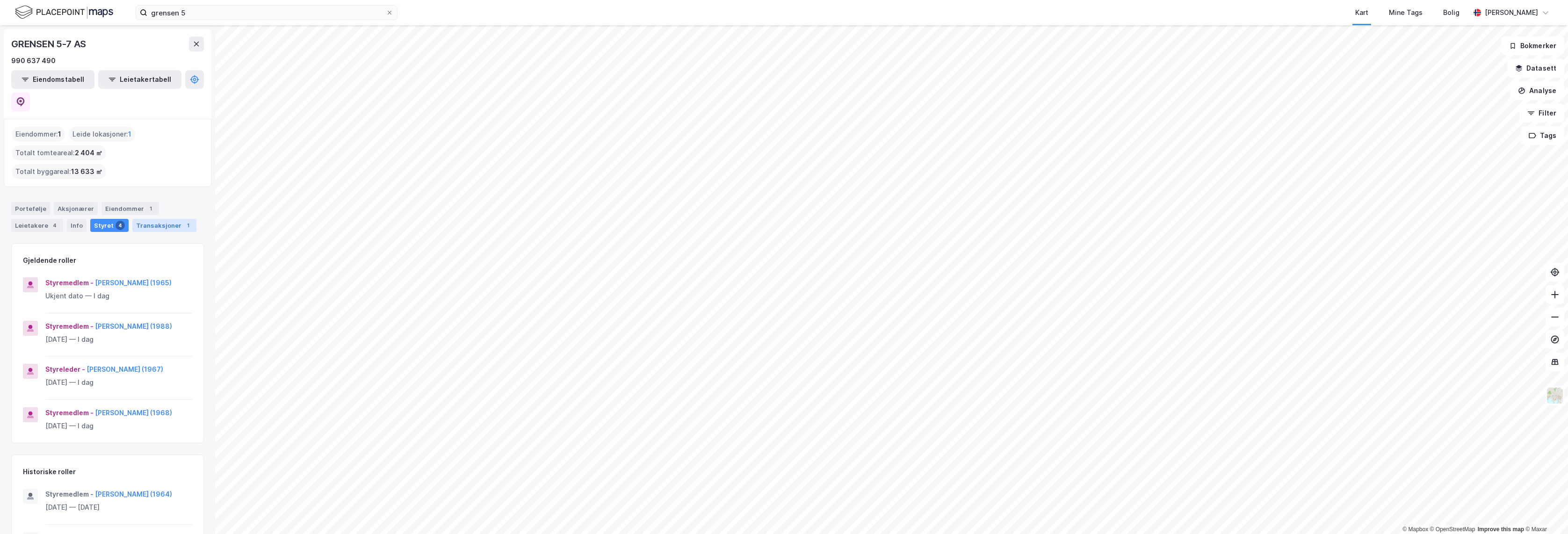
click at [136, 219] on div "Transaksjoner 1" at bounding box center [164, 225] width 64 height 13
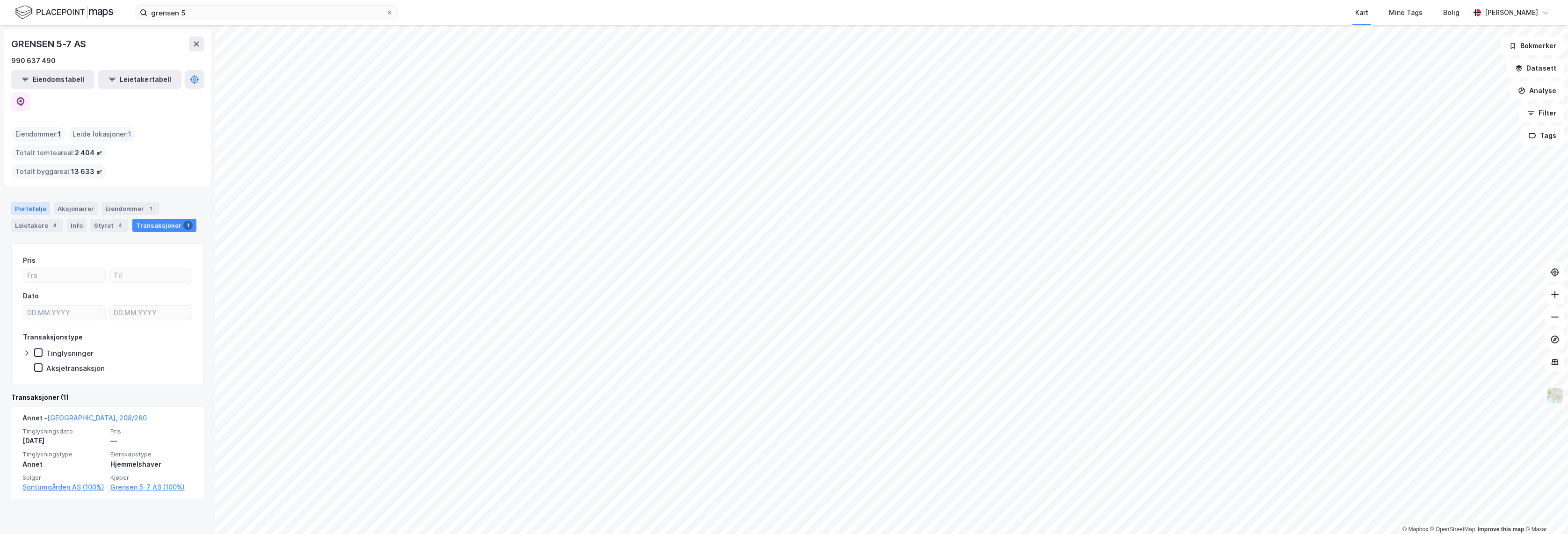
click at [33, 202] on div "Portefølje" at bounding box center [31, 208] width 39 height 13
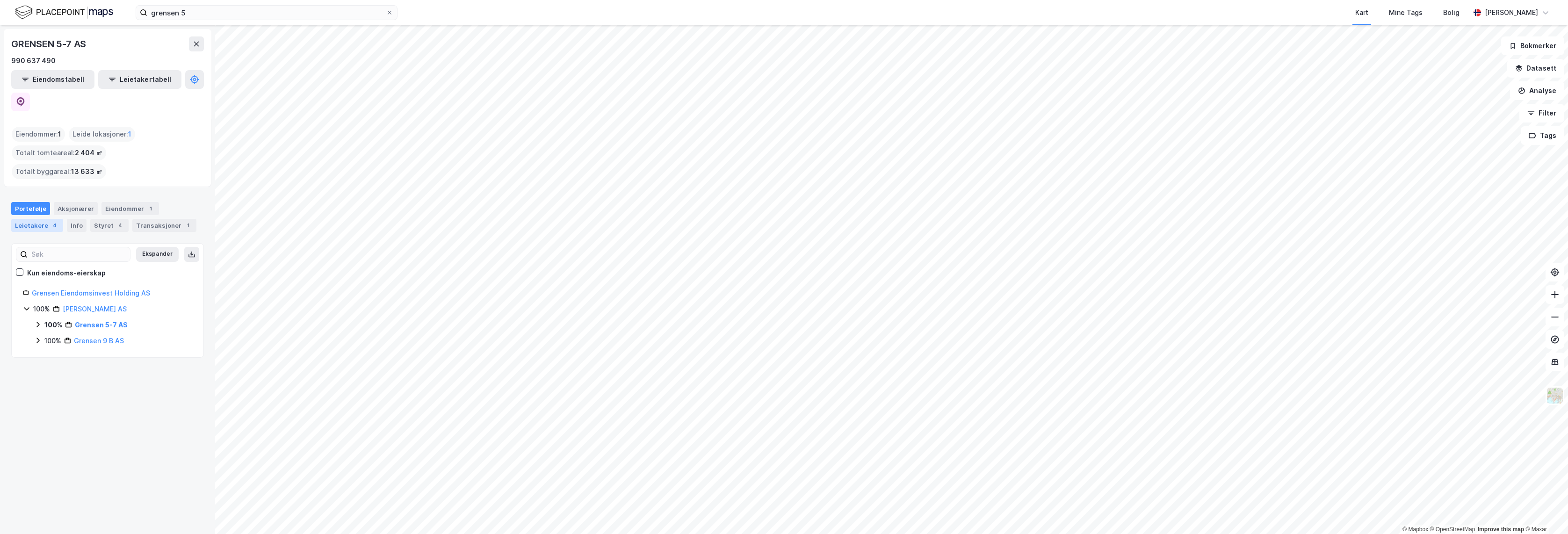
click at [51, 221] on div "4" at bounding box center [54, 226] width 10 height 10
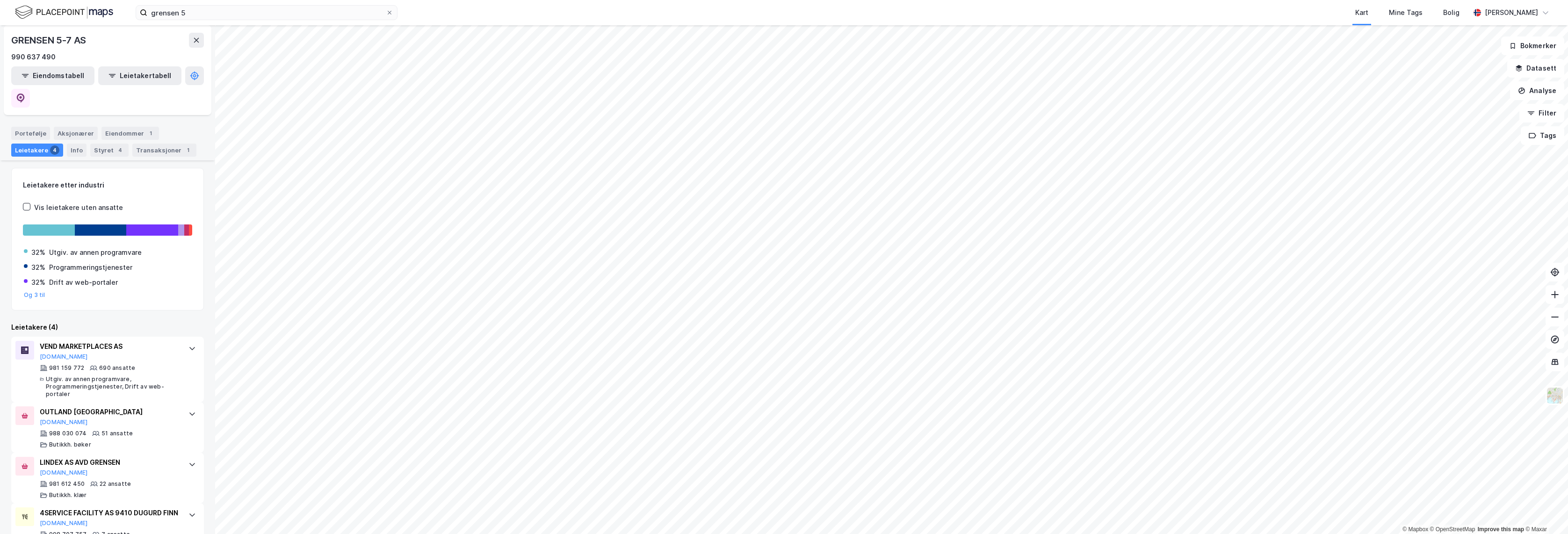
scroll to position [76, 0]
click at [169, 506] on div "4SERVICE FACILITY AS 9410 DUGURD FINN" at bounding box center [109, 512] width 139 height 12
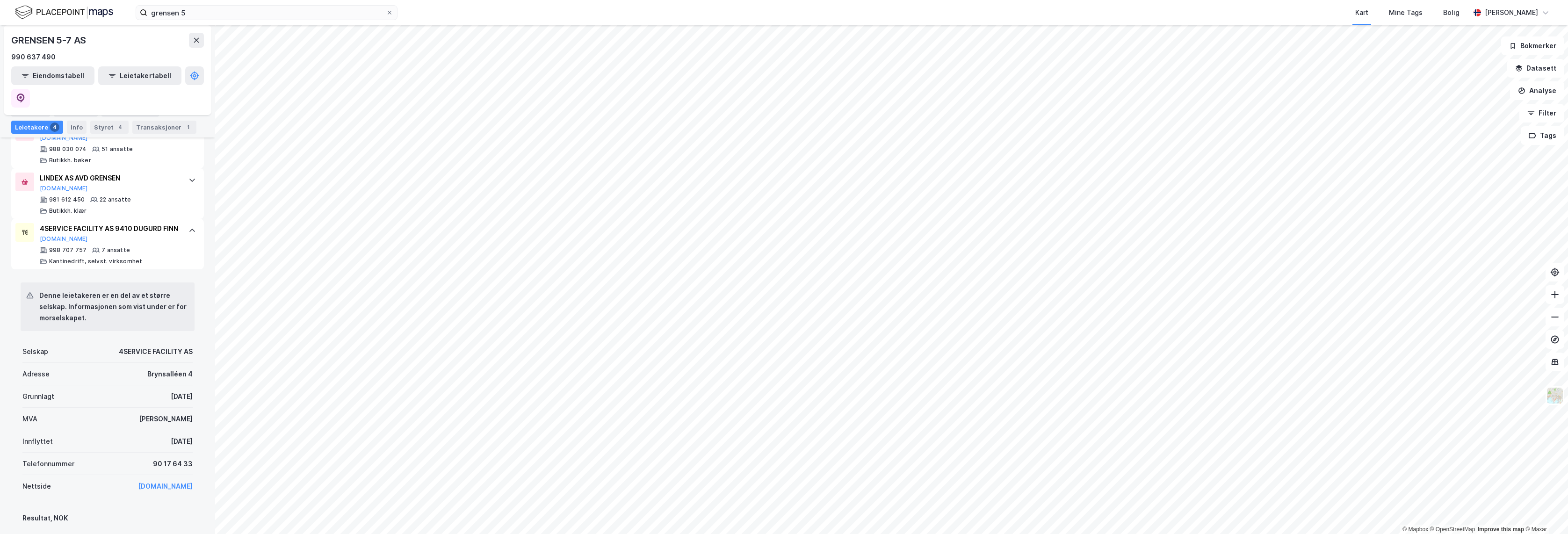
scroll to position [49, 0]
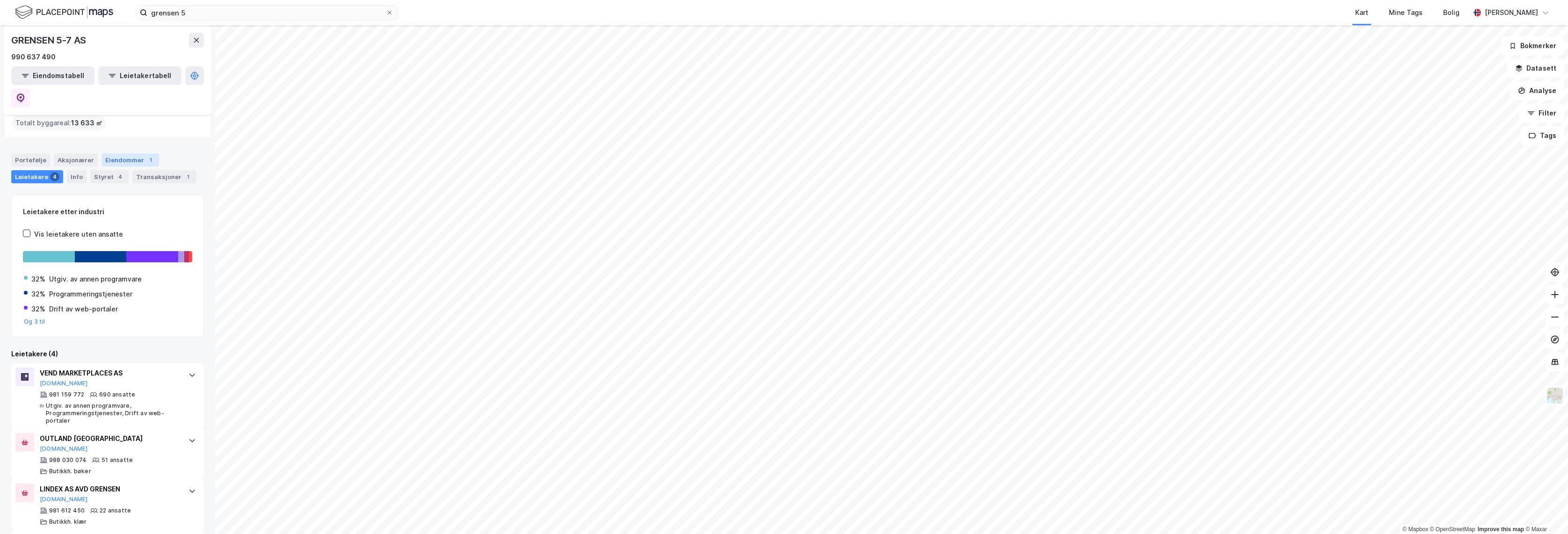
click at [121, 154] on div "Eiendommer 1" at bounding box center [130, 160] width 58 height 13
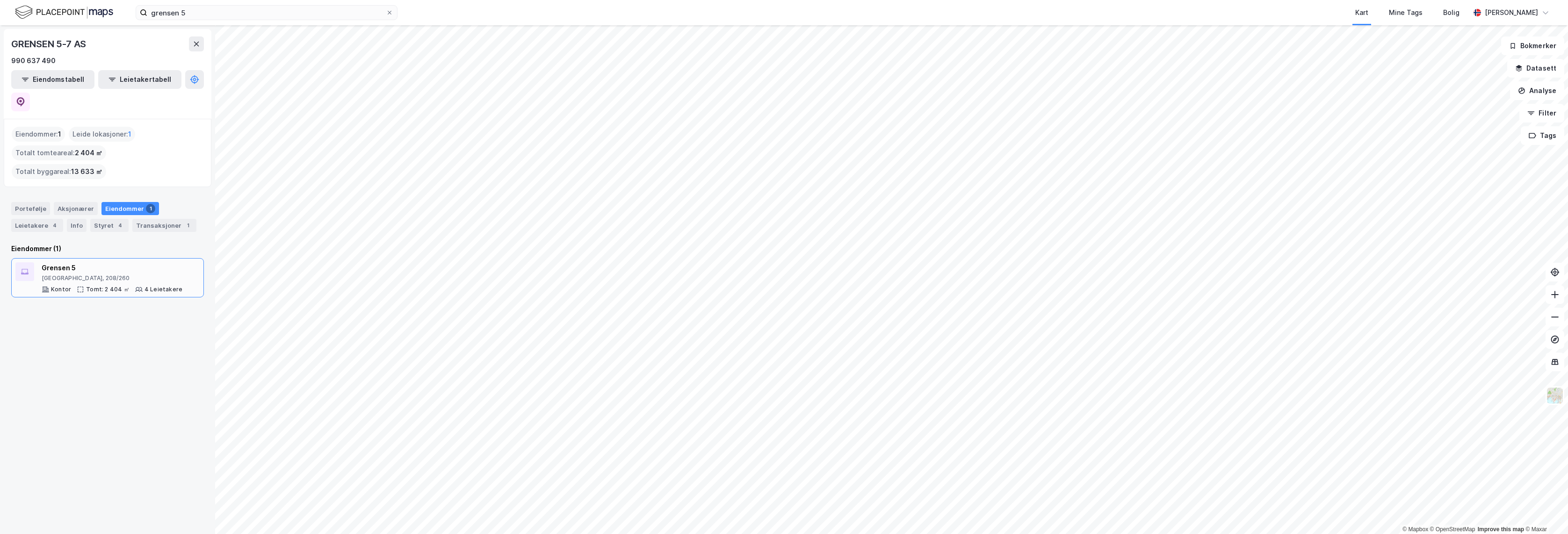
click at [86, 275] on div "[GEOGRAPHIC_DATA], 208/260" at bounding box center [112, 278] width 140 height 7
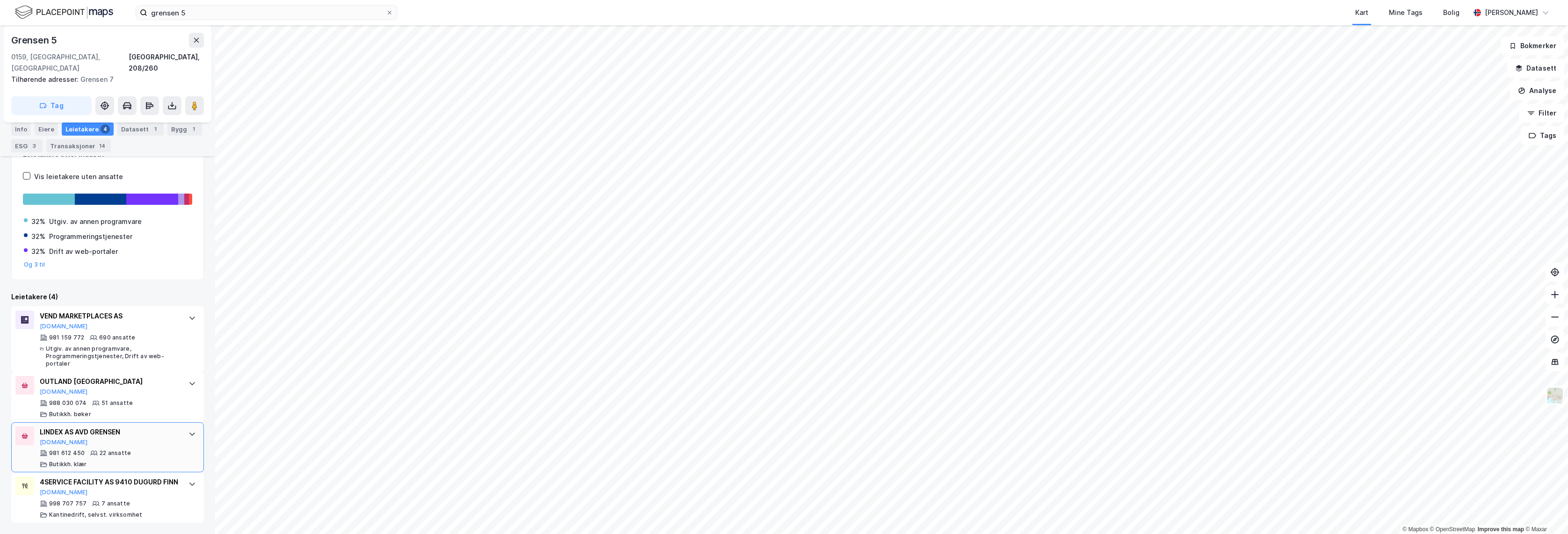
scroll to position [196, 0]
click at [167, 476] on div "4SERVICE FACILITY AS 9410 DUGURD FINN" at bounding box center [109, 482] width 139 height 12
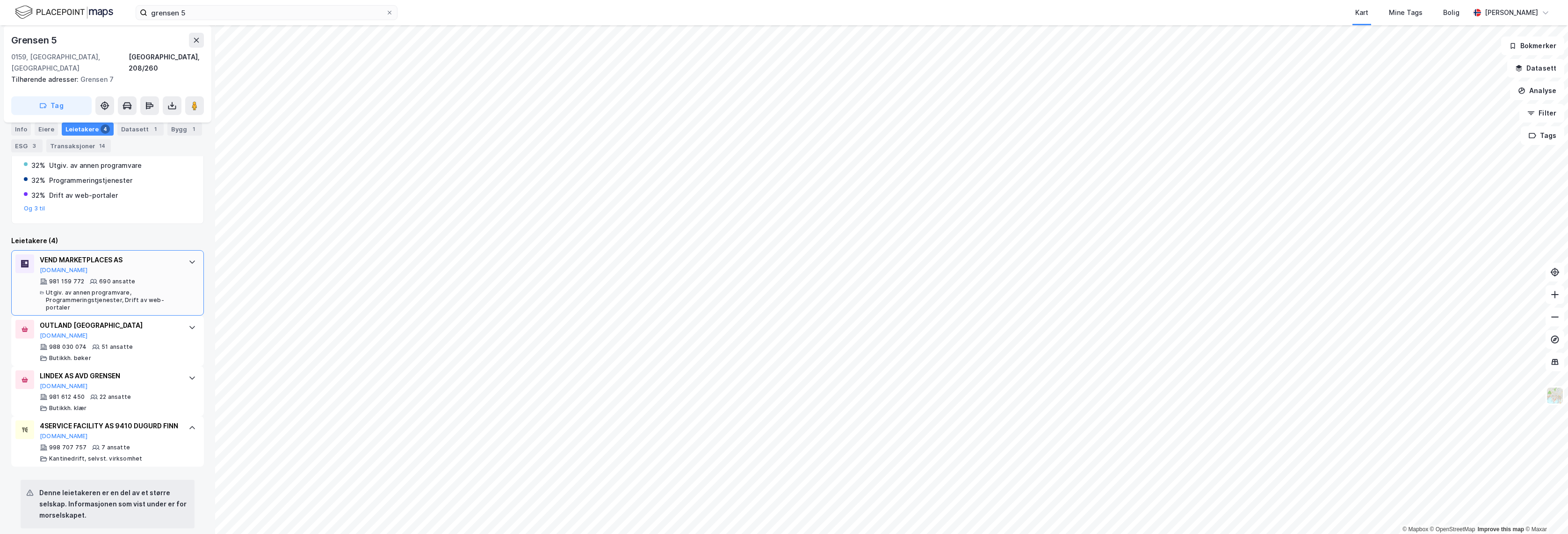
scroll to position [140, 0]
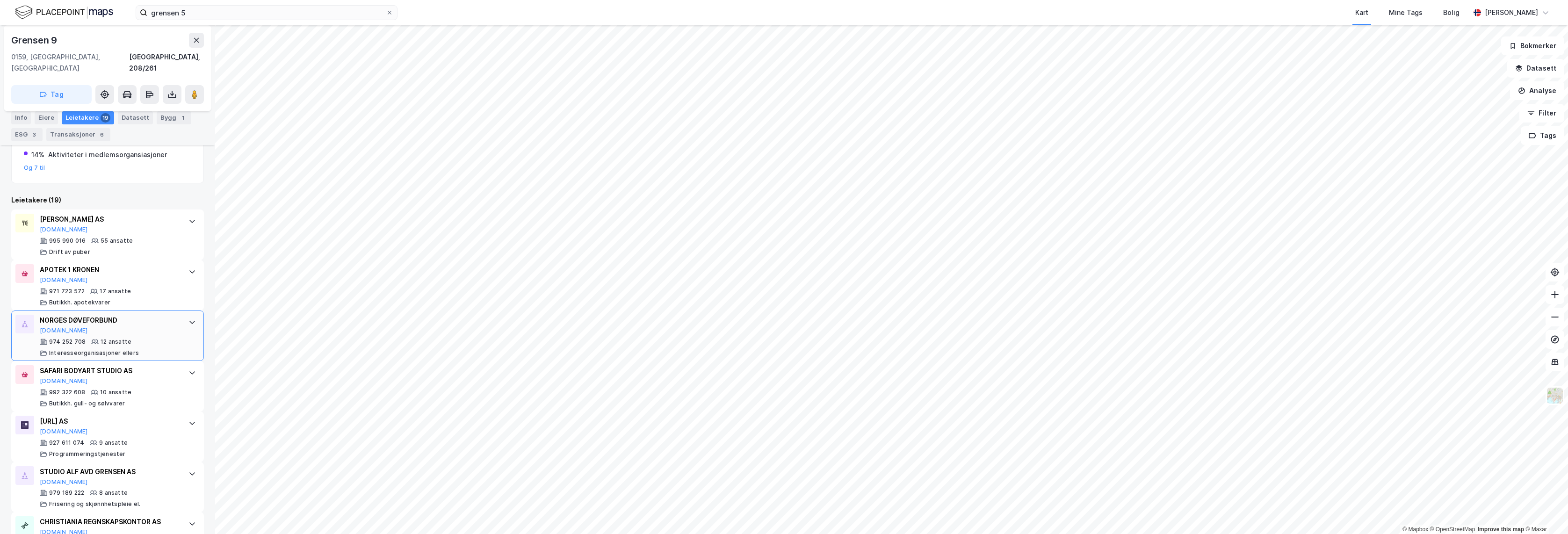
scroll to position [237, 0]
